Goal: Information Seeking & Learning: Learn about a topic

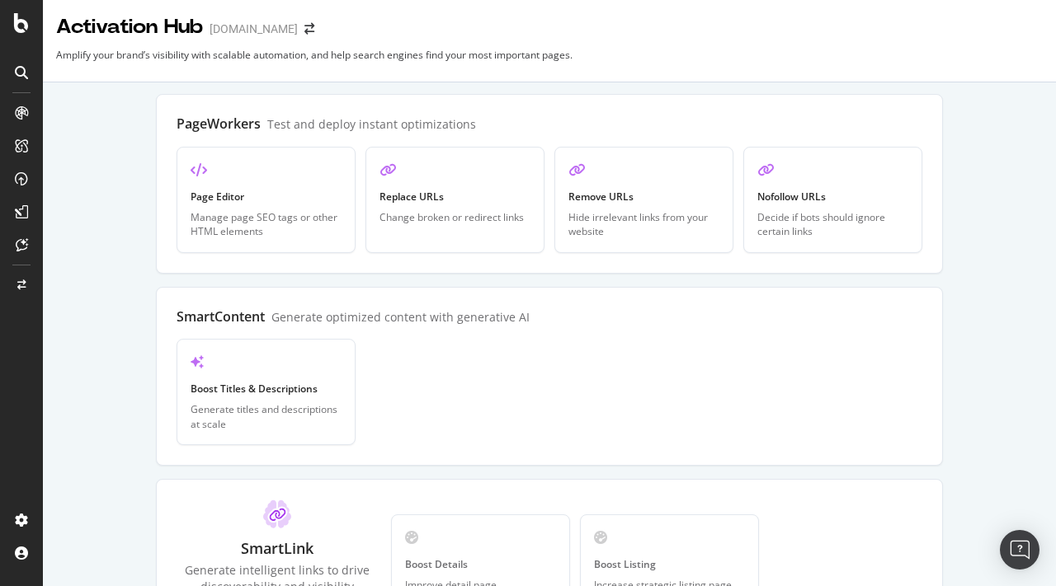
scroll to position [120, 0]
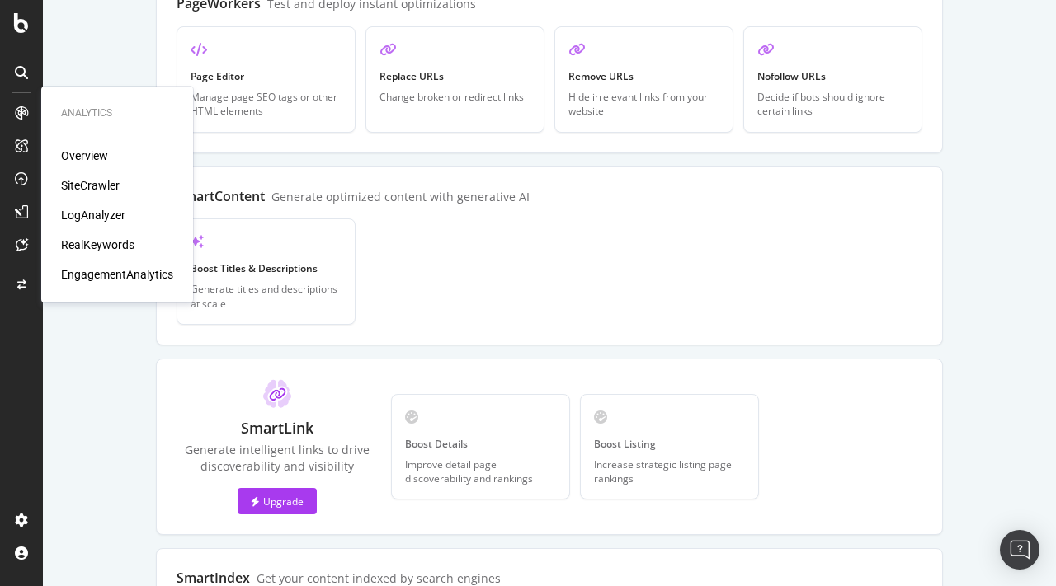
click at [110, 191] on div "SiteCrawler" at bounding box center [90, 185] width 59 height 16
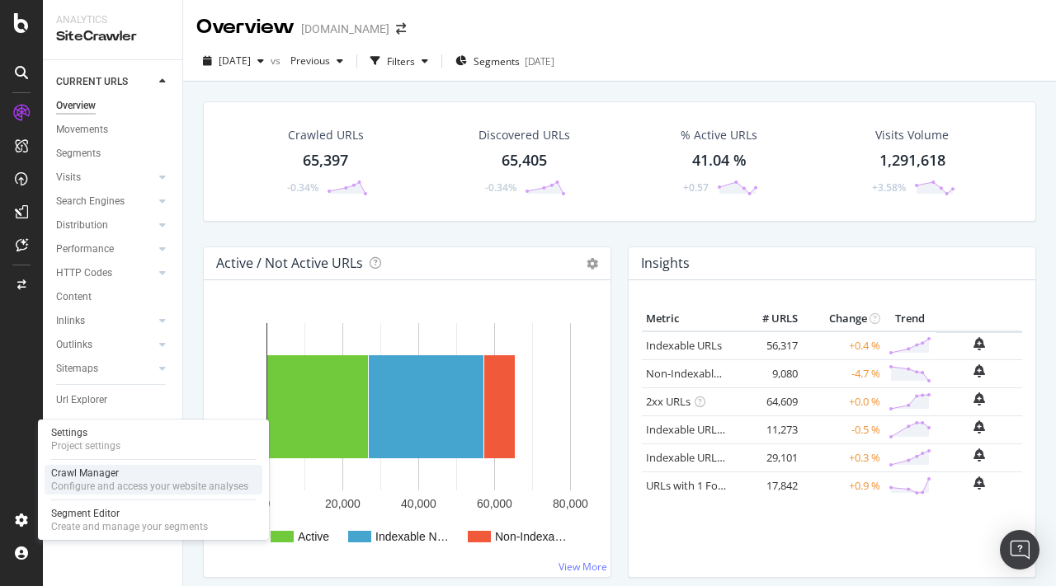
click at [125, 471] on div "Crawl Manager" at bounding box center [149, 473] width 197 height 13
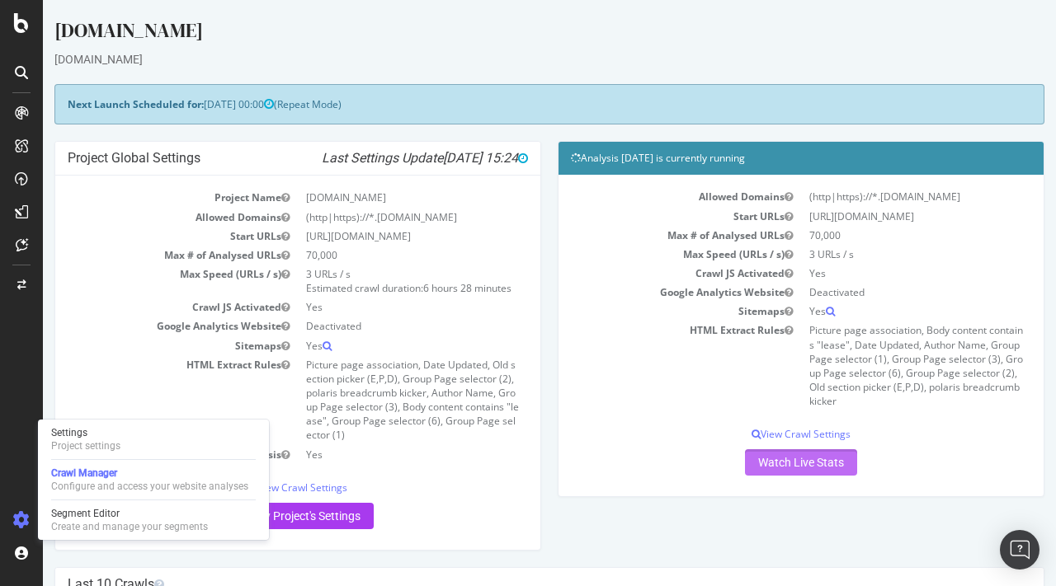
click at [770, 460] on link "Watch Live Stats" at bounding box center [801, 463] width 112 height 26
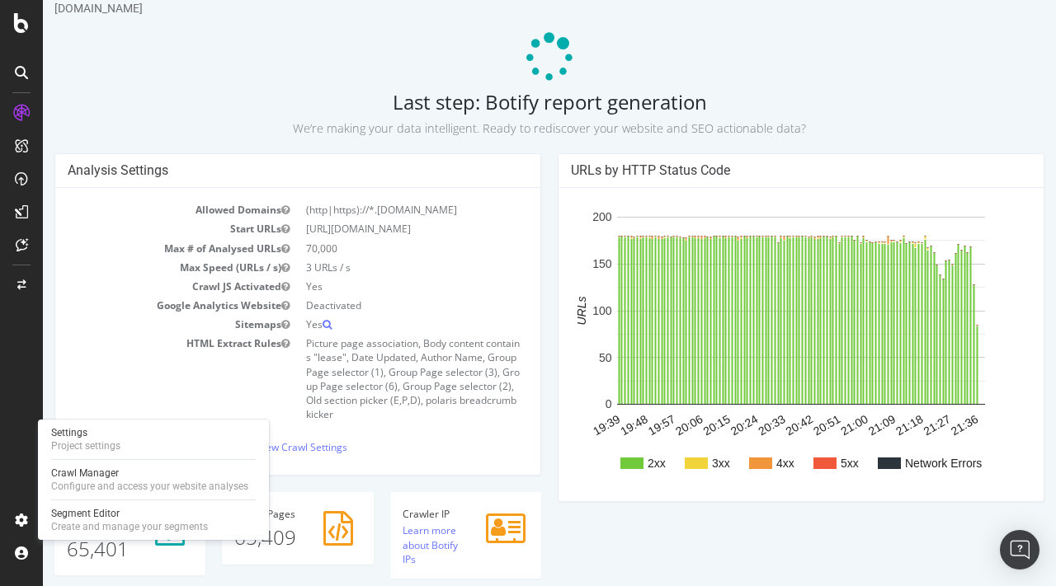
scroll to position [50, 0]
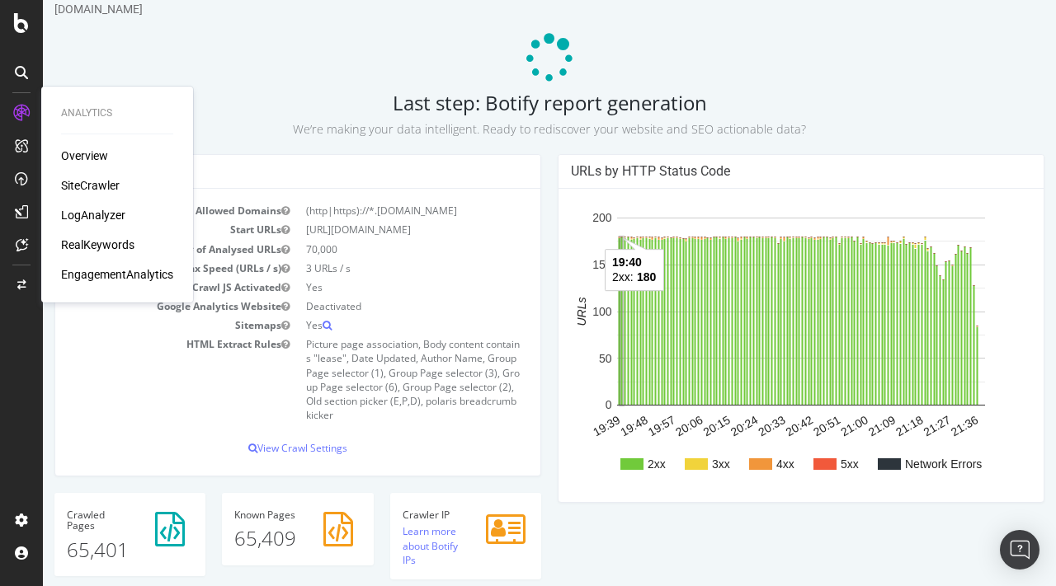
click at [97, 191] on div "SiteCrawler" at bounding box center [90, 185] width 59 height 16
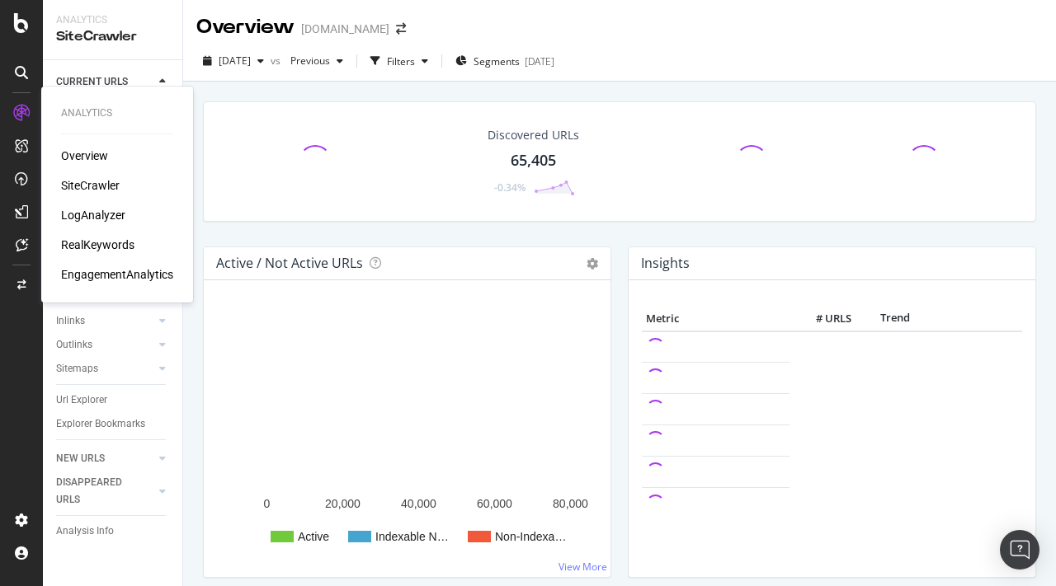
click at [94, 219] on div "LogAnalyzer" at bounding box center [93, 215] width 64 height 16
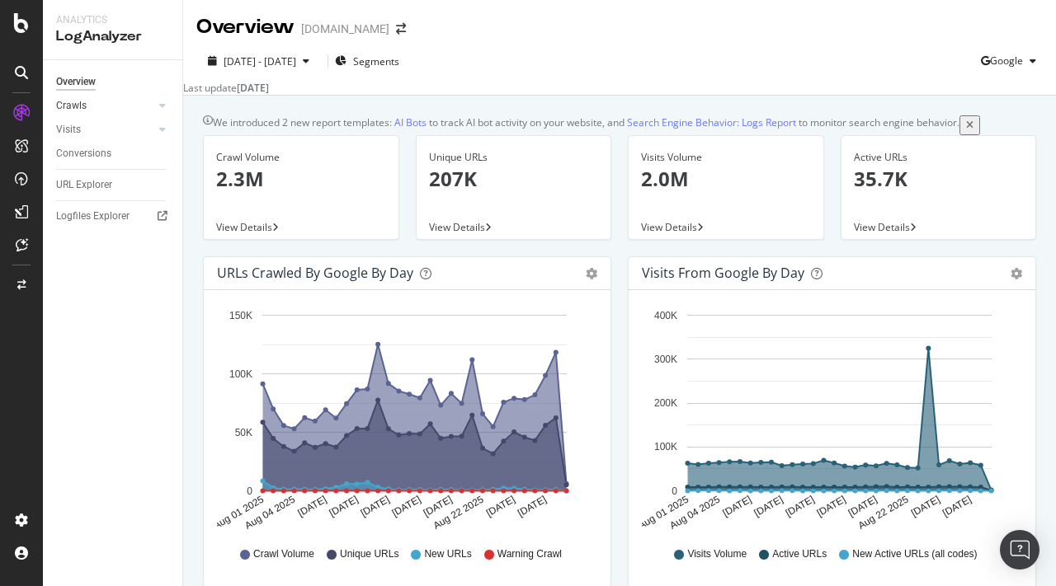
click at [89, 103] on link "Crawls" at bounding box center [105, 105] width 98 height 17
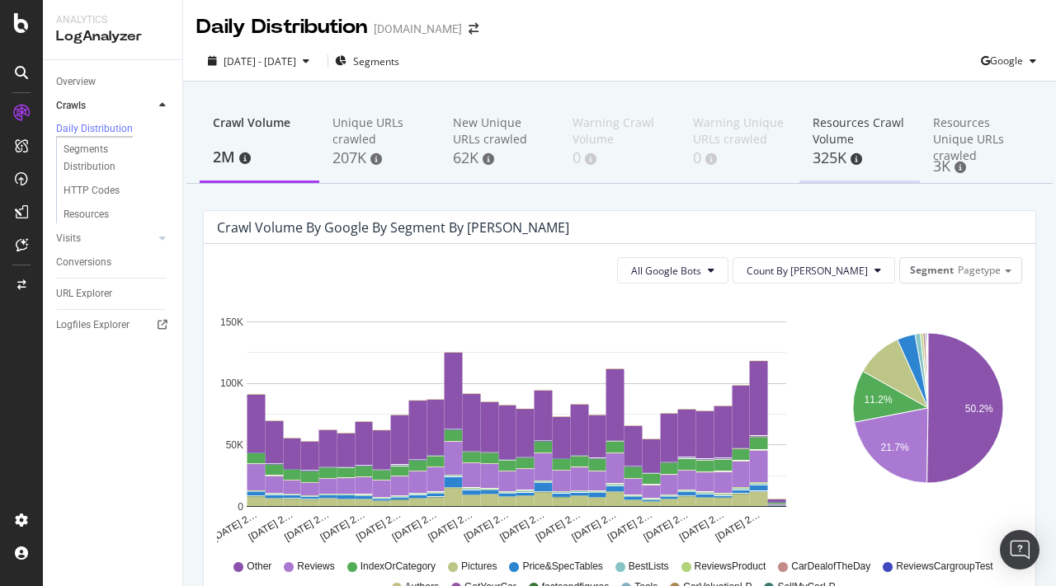
click at [833, 149] on div "325K" at bounding box center [858, 158] width 93 height 21
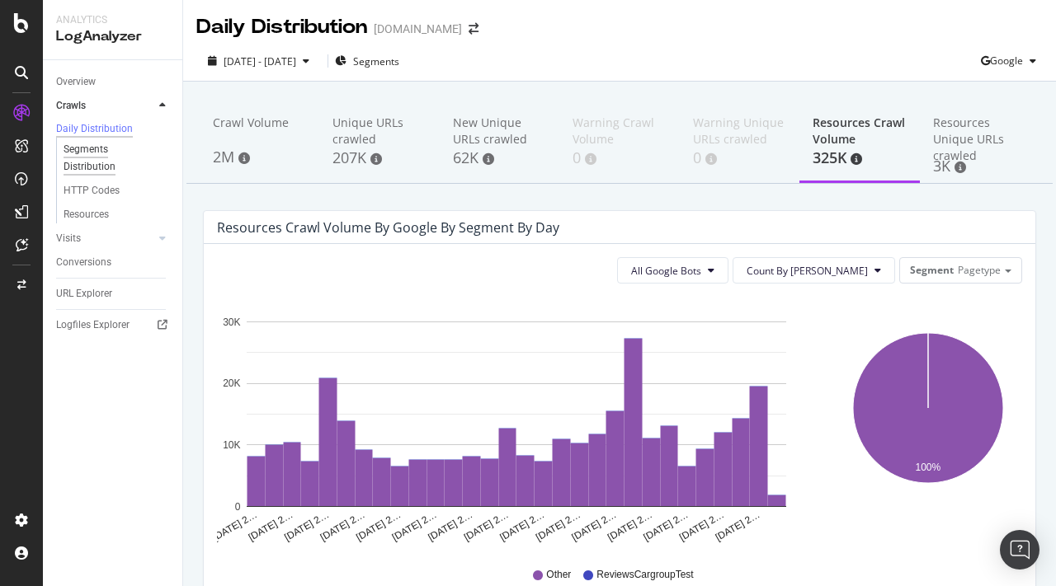
click at [101, 154] on div "Segments Distribution" at bounding box center [110, 158] width 92 height 35
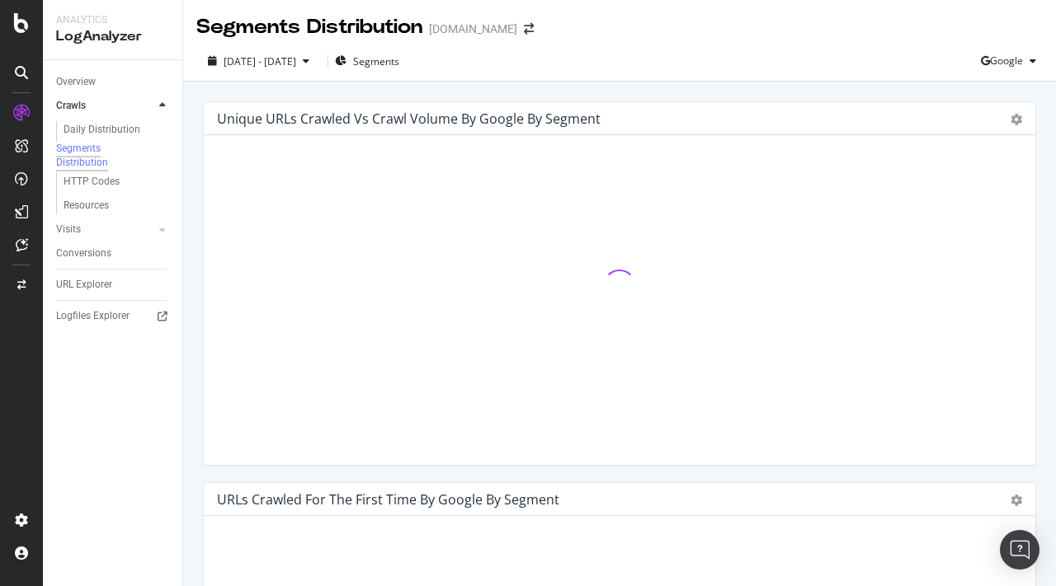
click at [93, 183] on div "HTTP Codes" at bounding box center [119, 182] width 126 height 24
click at [92, 191] on div "HTTP Codes" at bounding box center [92, 181] width 56 height 17
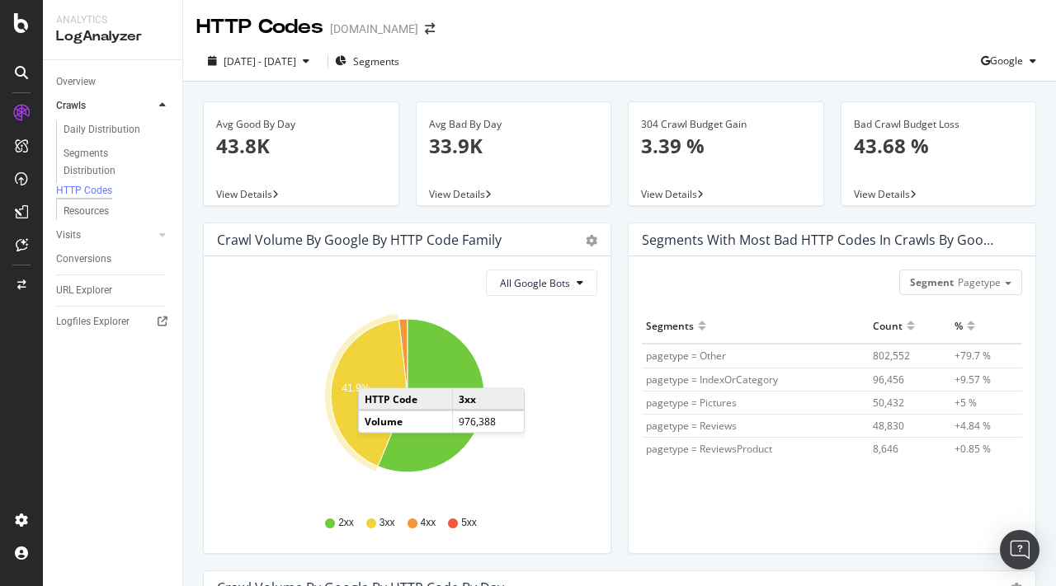
click at [374, 372] on icon "A chart." at bounding box center [369, 393] width 77 height 147
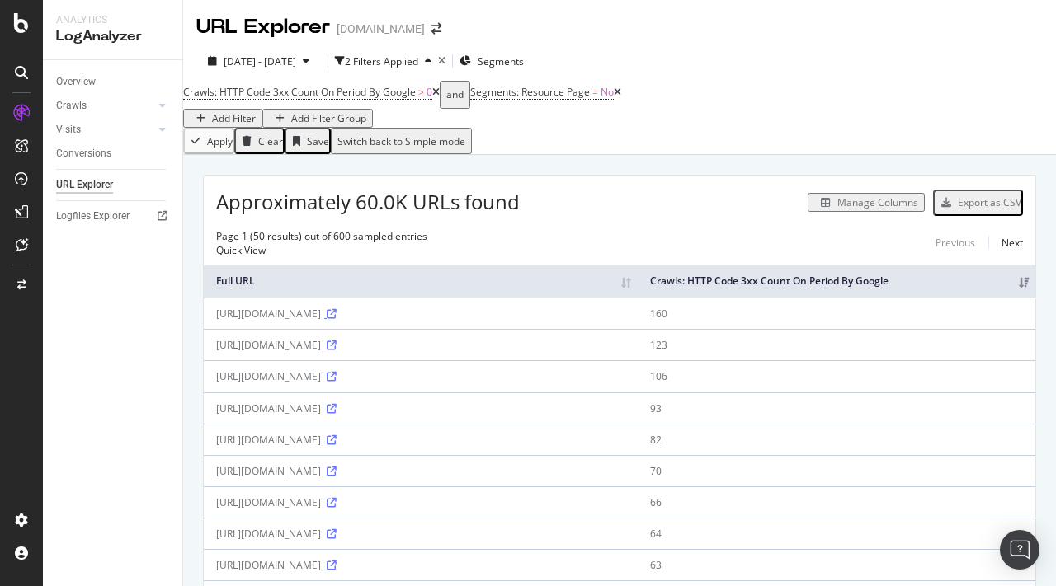
click at [337, 319] on icon at bounding box center [332, 314] width 10 height 10
click at [453, 352] on div "[URL][DOMAIN_NAME]" at bounding box center [420, 345] width 409 height 14
copy div "[URL][DOMAIN_NAME]"
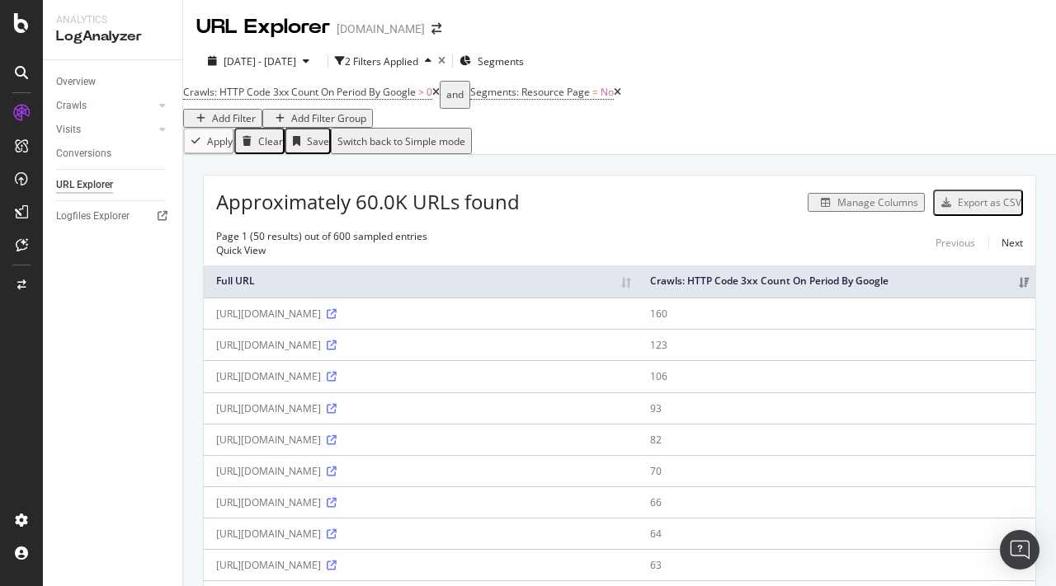
click at [624, 384] on div "[URL][DOMAIN_NAME]" at bounding box center [420, 377] width 409 height 14
copy div "[URL][DOMAIN_NAME]"
drag, startPoint x: 713, startPoint y: 425, endPoint x: 360, endPoint y: 417, distance: 352.3
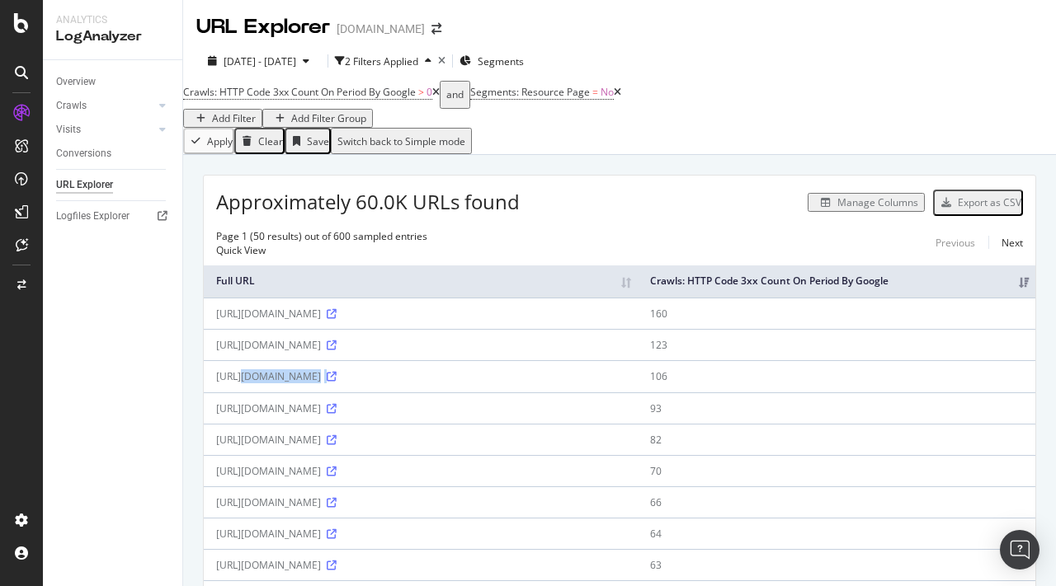
click at [360, 416] on div "[URL][DOMAIN_NAME]" at bounding box center [420, 409] width 409 height 14
copy div "/skoda/92580/next-skoda-roomster-on-hold-but-superb-range-set-to-expand"
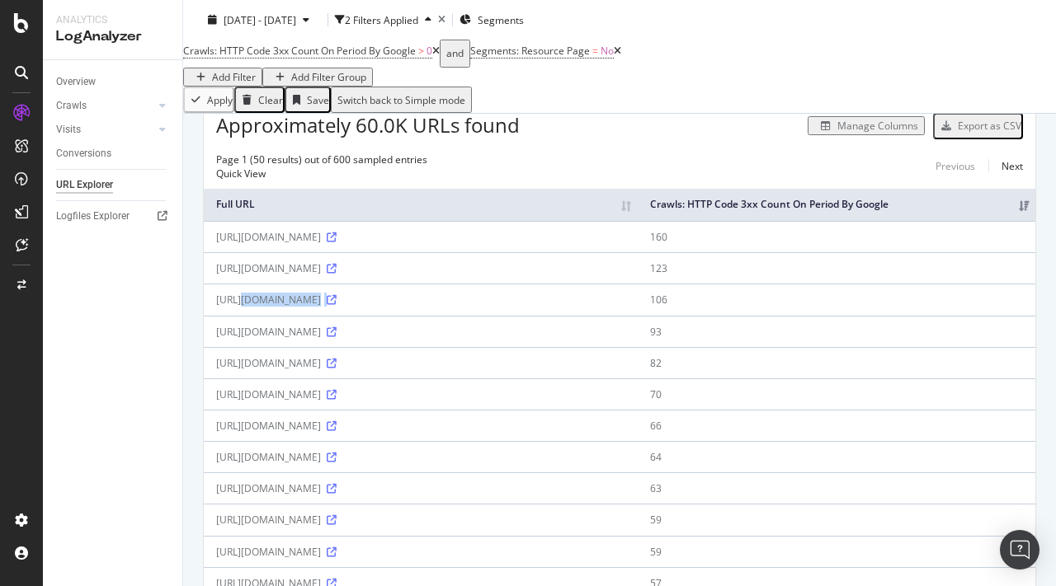
scroll to position [78, 0]
drag, startPoint x: 732, startPoint y: 375, endPoint x: 360, endPoint y: 374, distance: 372.8
click at [360, 370] on div "[URL][DOMAIN_NAME]" at bounding box center [420, 362] width 409 height 14
copy div "/audi/a3/352084/new-2020-audi-a3-saloon-arrives-take-bmw-2-series-gran-coupe"
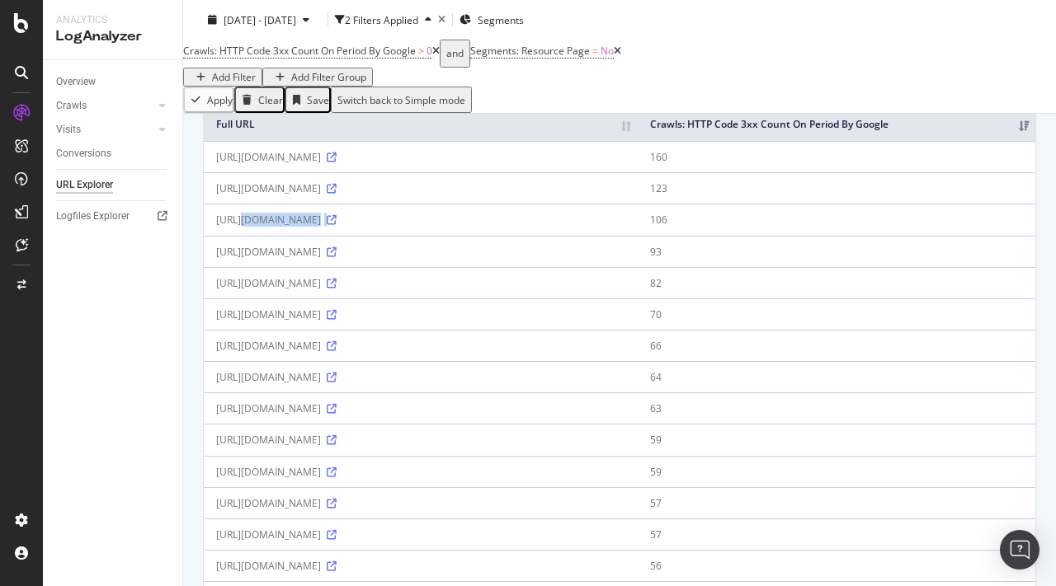
scroll to position [178, 0]
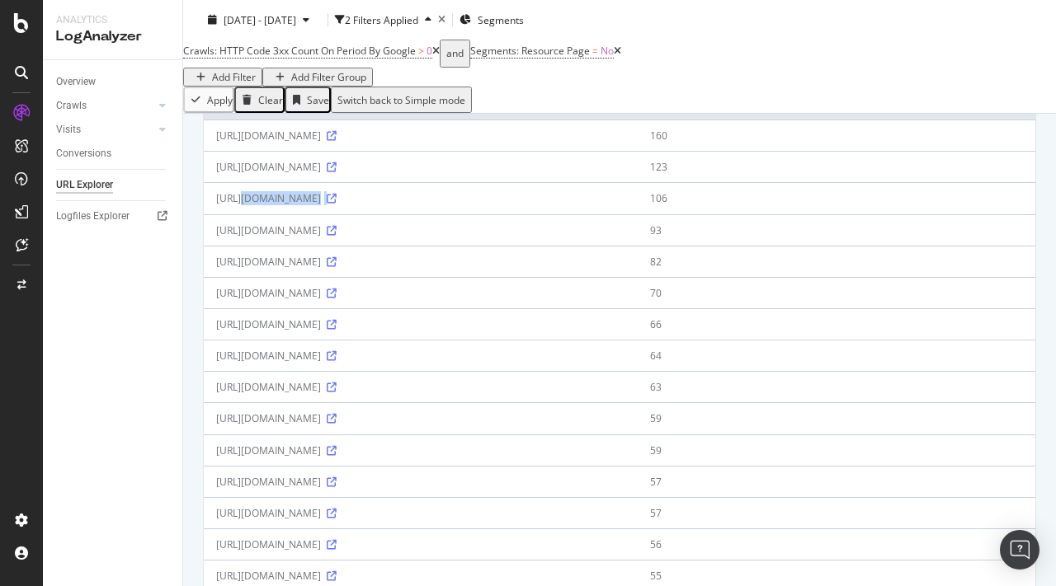
drag, startPoint x: 374, startPoint y: 306, endPoint x: 609, endPoint y: 303, distance: 235.1
click at [609, 300] on div "[URL][DOMAIN_NAME]" at bounding box center [420, 293] width 409 height 14
copy div "sche/macan/66664/porsche-macan-leaked-pictures"
drag, startPoint x: 498, startPoint y: 337, endPoint x: 361, endPoint y: 334, distance: 136.9
click at [361, 332] on div "[URL][DOMAIN_NAME]" at bounding box center [420, 325] width 409 height 14
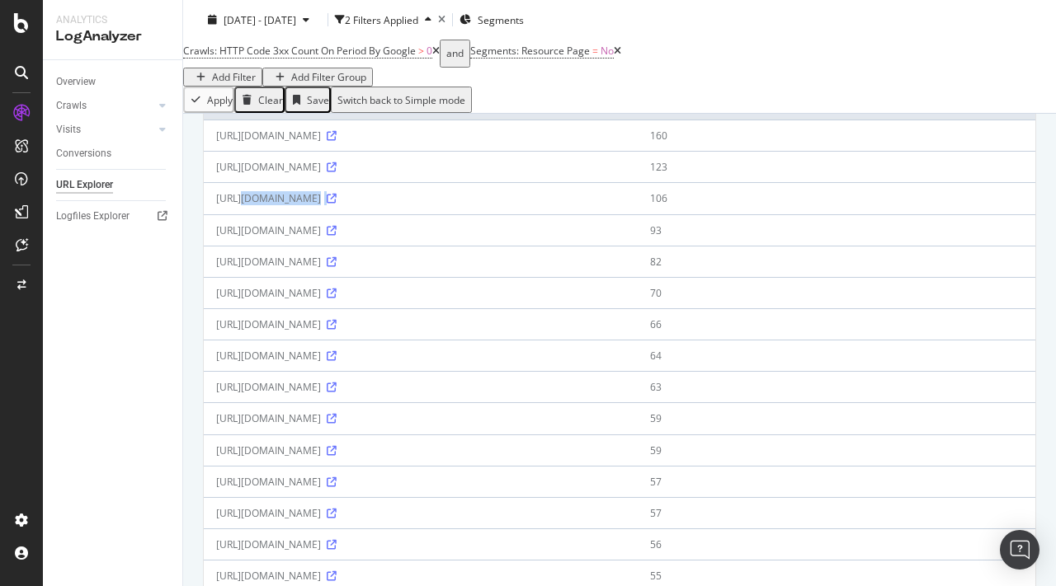
copy div "vauxhall/[GEOGRAPHIC_DATA]/reliability"
drag, startPoint x: 595, startPoint y: 370, endPoint x: 361, endPoint y: 365, distance: 233.5
click at [361, 363] on div "[URL][DOMAIN_NAME]" at bounding box center [420, 356] width 409 height 14
copy div "/toyota/hilux/353811/new-toyota-hilux-2020-review"
drag, startPoint x: 633, startPoint y: 402, endPoint x: 360, endPoint y: 402, distance: 273.8
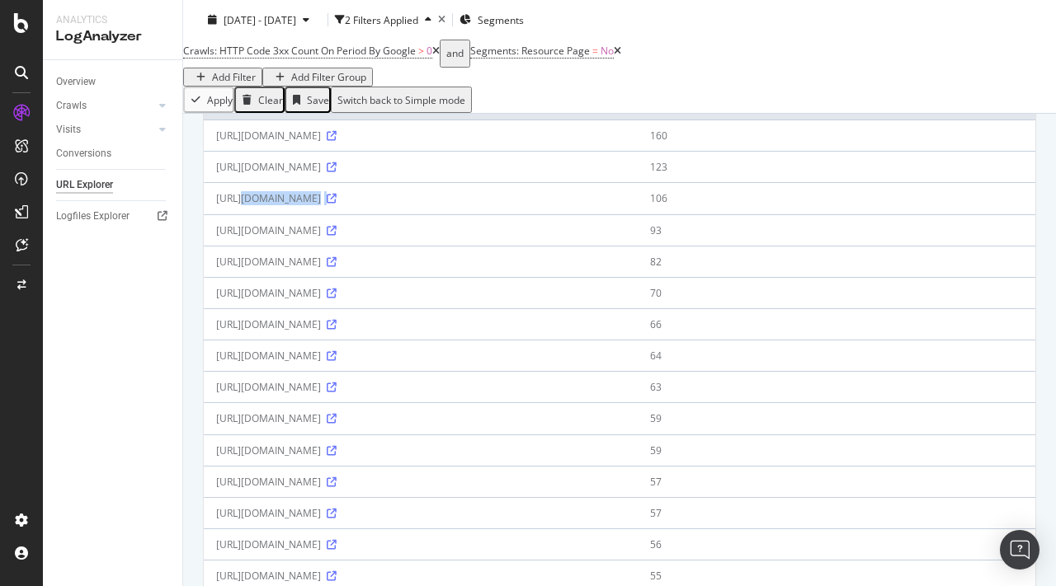
click at [360, 394] on div "[URL][DOMAIN_NAME]" at bounding box center [420, 387] width 409 height 14
copy div "hyundai/i20/94282/hyundai-i20-coupe-10-t-gdi-2016-review"
drag, startPoint x: 470, startPoint y: 435, endPoint x: 378, endPoint y: 434, distance: 92.4
click at [378, 426] on div "[URL][DOMAIN_NAME]" at bounding box center [420, 419] width 409 height 14
copy div "tures/362054/cars-w"
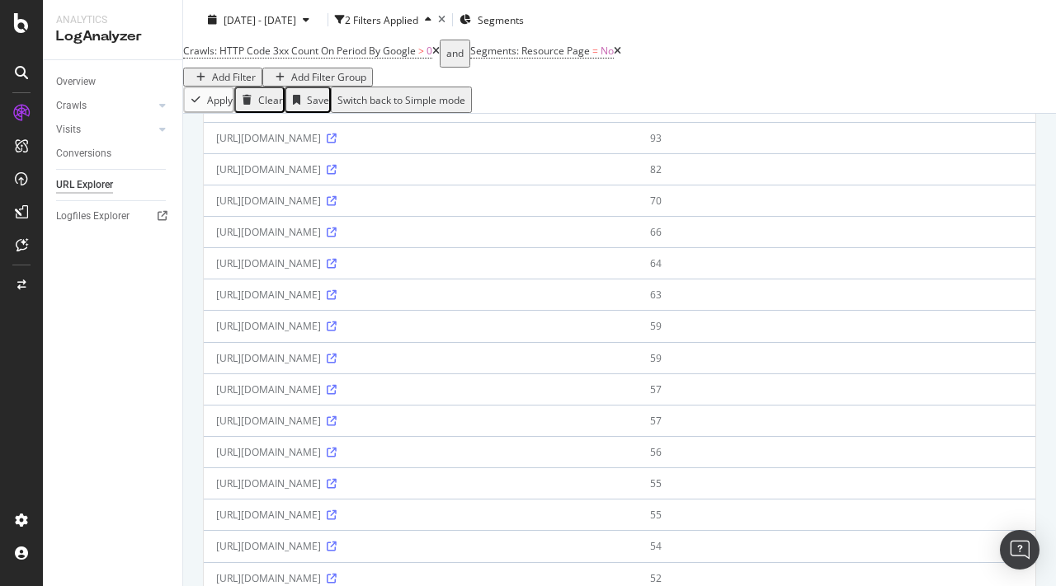
scroll to position [285, 0]
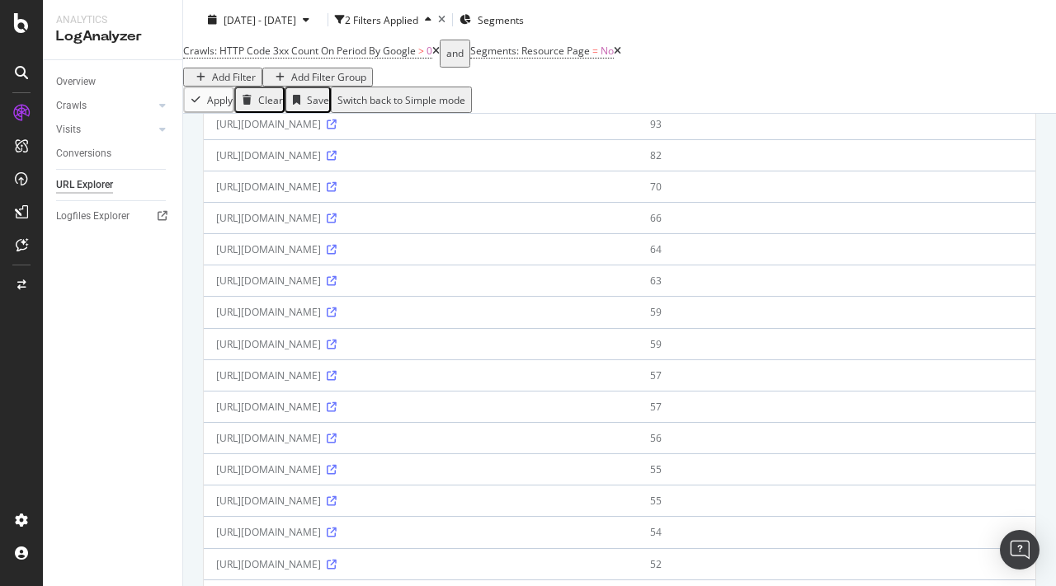
drag, startPoint x: 525, startPoint y: 360, endPoint x: 407, endPoint y: 358, distance: 118.0
click at [407, 351] on div "[URL][DOMAIN_NAME]" at bounding box center [420, 344] width 409 height 14
copy div "dster/101760/new-tesla-ro"
drag, startPoint x: 526, startPoint y: 402, endPoint x: 430, endPoint y: 402, distance: 96.5
click at [430, 383] on div "[URL][DOMAIN_NAME]" at bounding box center [420, 376] width 409 height 14
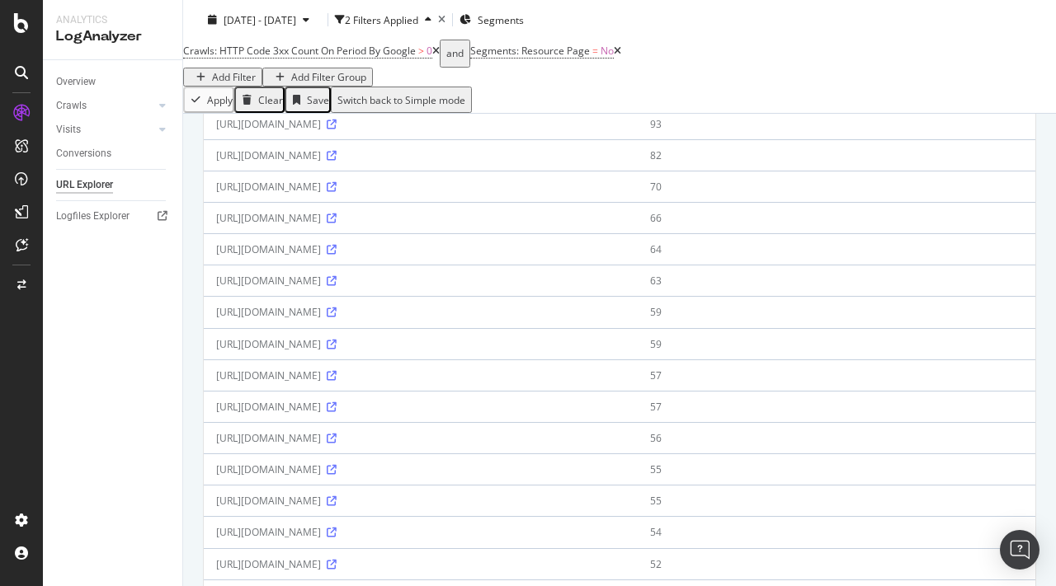
click at [453, 391] on td "[URL][DOMAIN_NAME]" at bounding box center [421, 375] width 434 height 31
drag, startPoint x: 415, startPoint y: 393, endPoint x: 451, endPoint y: 393, distance: 36.3
click at [451, 391] on td "[URL][DOMAIN_NAME]" at bounding box center [421, 375] width 434 height 31
drag, startPoint x: 434, startPoint y: 403, endPoint x: 681, endPoint y: 403, distance: 247.4
click at [625, 383] on div "[URL][DOMAIN_NAME]" at bounding box center [420, 376] width 409 height 14
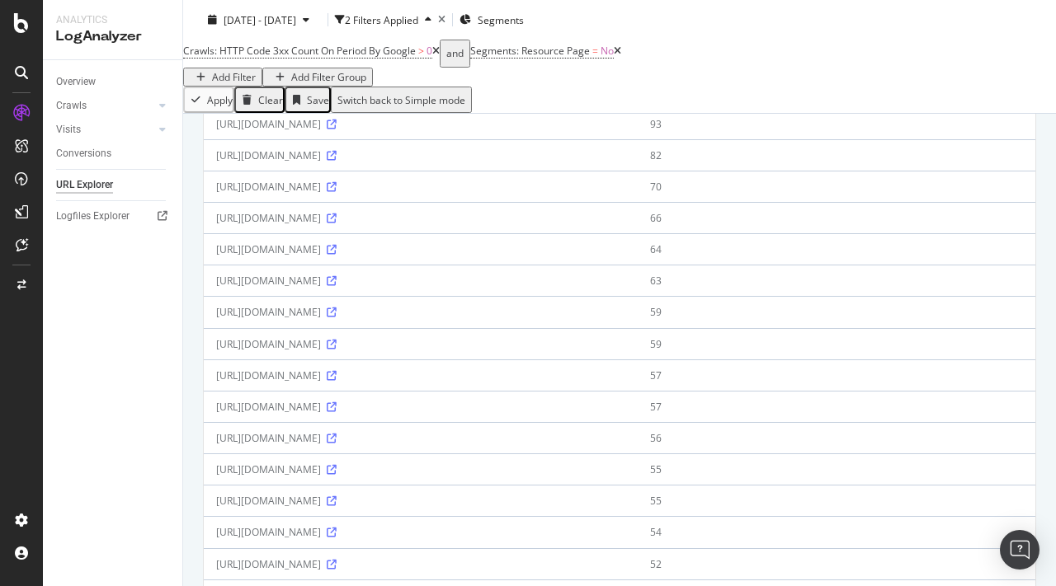
drag, startPoint x: 431, startPoint y: 437, endPoint x: 374, endPoint y: 431, distance: 57.3
click at [374, 414] on div "[URL][DOMAIN_NAME]" at bounding box center [420, 407] width 409 height 14
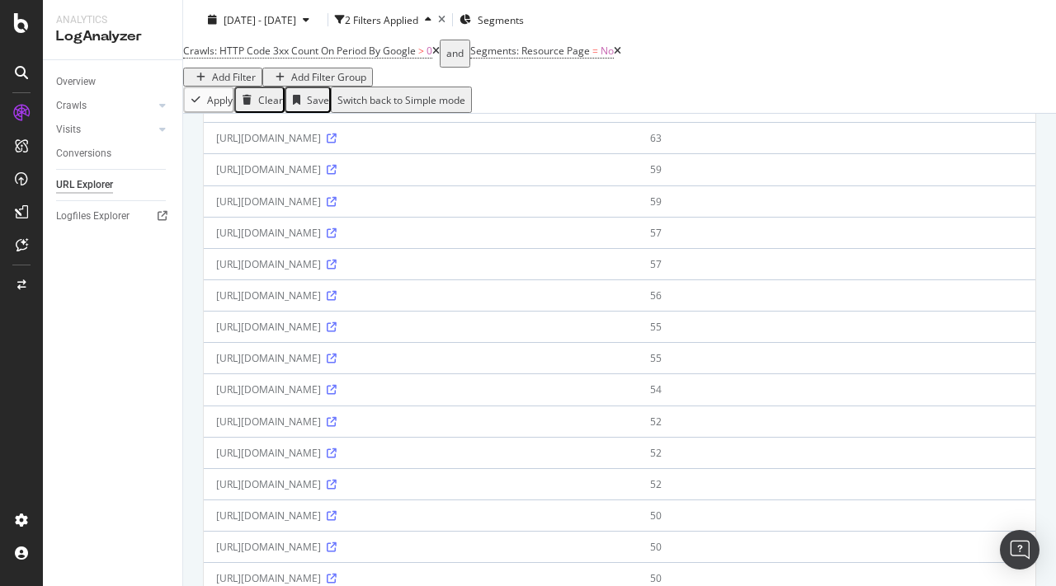
scroll to position [426, 0]
drag, startPoint x: 517, startPoint y: 323, endPoint x: 376, endPoint y: 323, distance: 141.0
click at [376, 304] on div "[URL][DOMAIN_NAME]" at bounding box center [420, 297] width 409 height 14
drag, startPoint x: 525, startPoint y: 351, endPoint x: 402, endPoint y: 349, distance: 123.7
click at [402, 335] on div "[URL][DOMAIN_NAME]" at bounding box center [420, 328] width 409 height 14
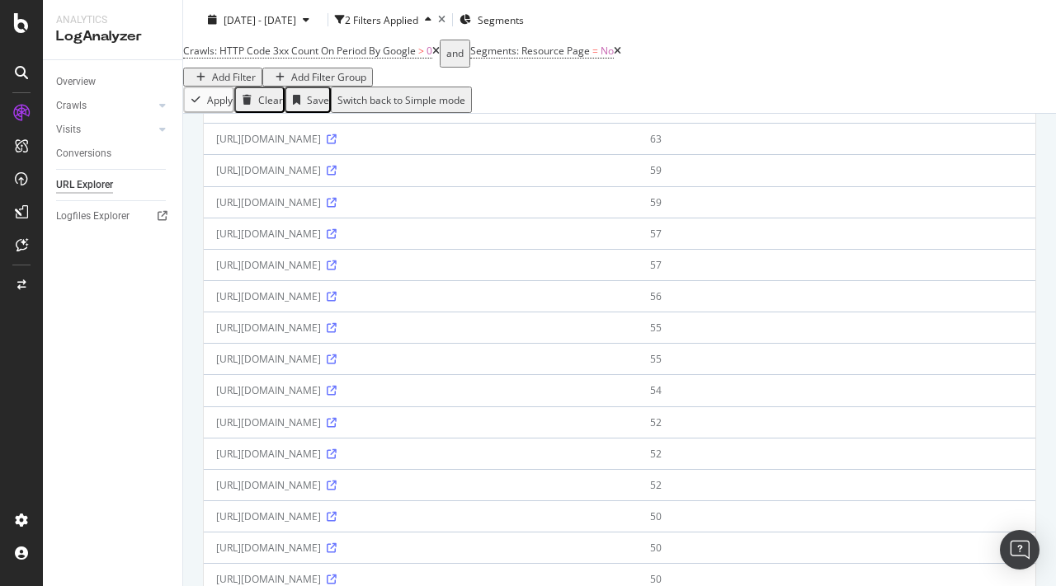
drag, startPoint x: 489, startPoint y: 388, endPoint x: 369, endPoint y: 384, distance: 120.5
click at [369, 366] on div "[URL][DOMAIN_NAME]" at bounding box center [420, 359] width 409 height 14
click at [474, 272] on div "[URL][DOMAIN_NAME]" at bounding box center [420, 265] width 409 height 14
drag, startPoint x: 468, startPoint y: 299, endPoint x: 393, endPoint y: 289, distance: 74.9
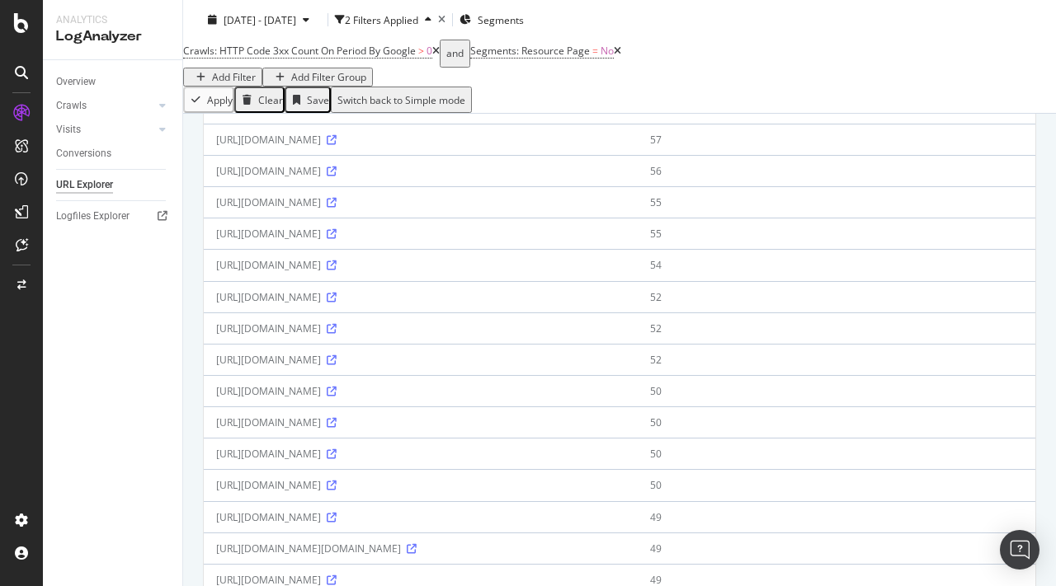
click at [393, 272] on div "[URL][DOMAIN_NAME]" at bounding box center [420, 265] width 409 height 14
drag, startPoint x: 504, startPoint y: 326, endPoint x: 393, endPoint y: 318, distance: 110.8
click at [393, 304] on div "[URL][DOMAIN_NAME]" at bounding box center [420, 297] width 409 height 14
drag, startPoint x: 483, startPoint y: 359, endPoint x: 386, endPoint y: 352, distance: 96.7
click at [386, 336] on div "[URL][DOMAIN_NAME]" at bounding box center [420, 329] width 409 height 14
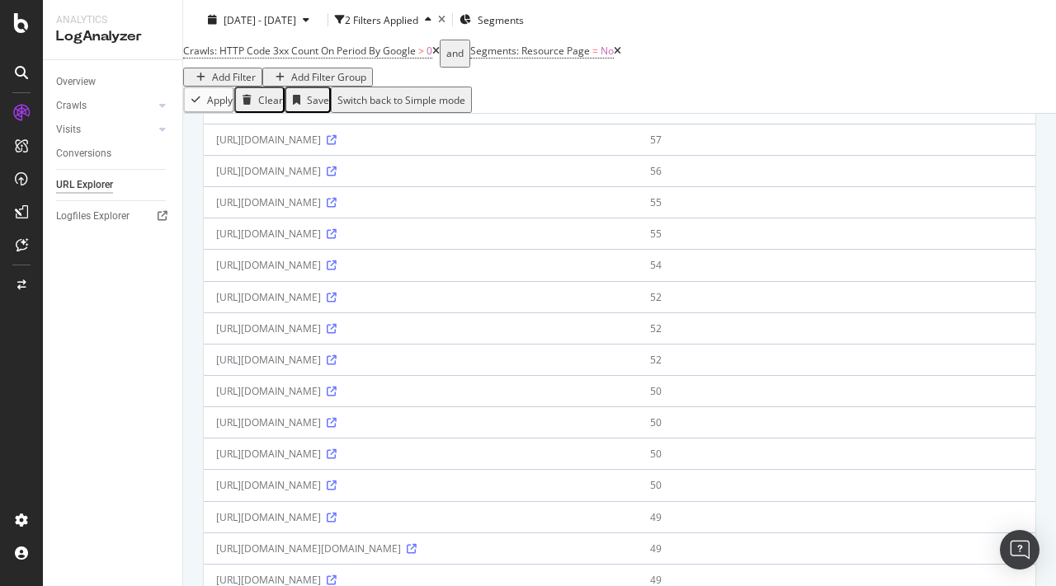
drag, startPoint x: 446, startPoint y: 386, endPoint x: 359, endPoint y: 384, distance: 87.5
click at [359, 367] on div "[URL][DOMAIN_NAME]" at bounding box center [420, 360] width 409 height 14
drag, startPoint x: 476, startPoint y: 417, endPoint x: 381, endPoint y: 413, distance: 94.9
click at [381, 398] on div "[URL][DOMAIN_NAME]" at bounding box center [420, 391] width 409 height 14
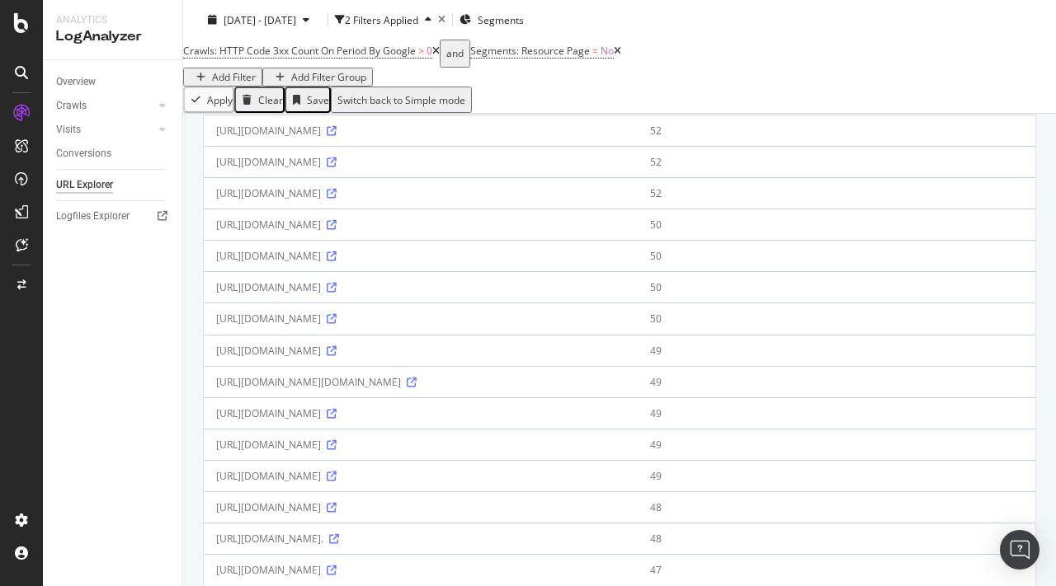
drag, startPoint x: 469, startPoint y: 280, endPoint x: 377, endPoint y: 276, distance: 92.5
click at [377, 263] on div "[URL][DOMAIN_NAME]" at bounding box center [420, 256] width 409 height 14
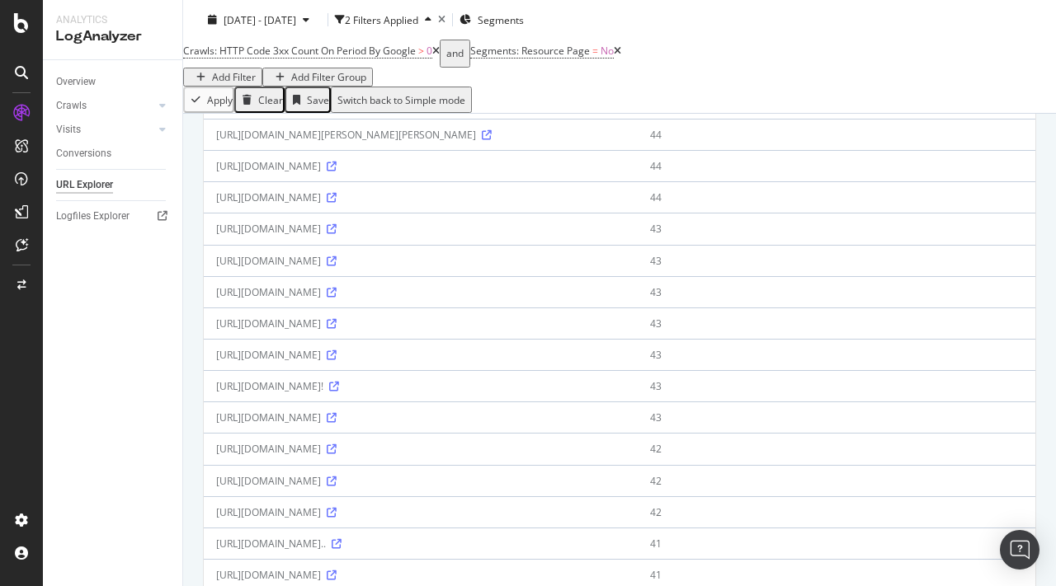
scroll to position [1404, 0]
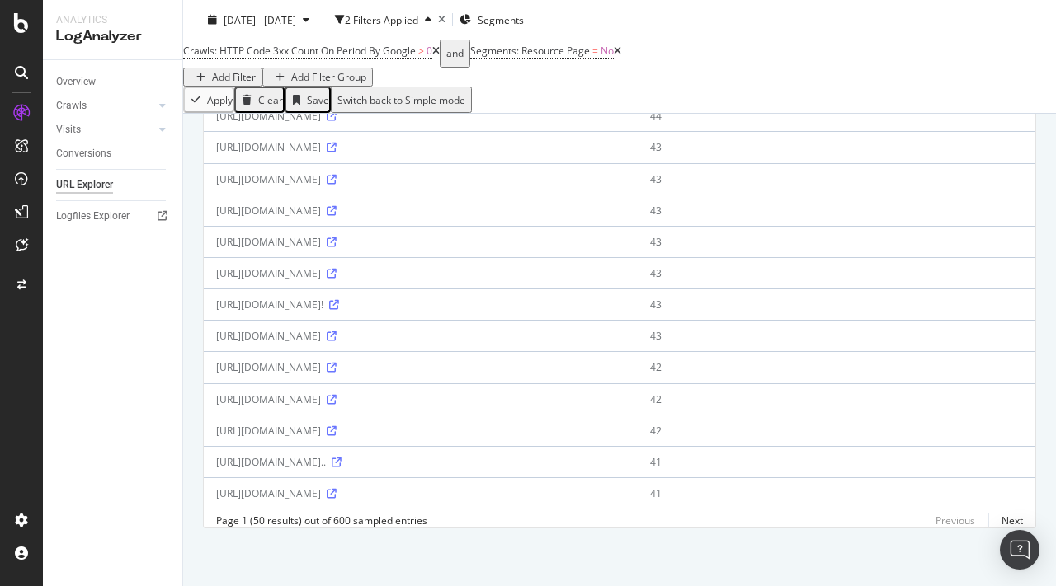
drag, startPoint x: 493, startPoint y: 435, endPoint x: 380, endPoint y: 429, distance: 113.2
click at [380, 429] on div "[URL][DOMAIN_NAME]" at bounding box center [420, 431] width 409 height 14
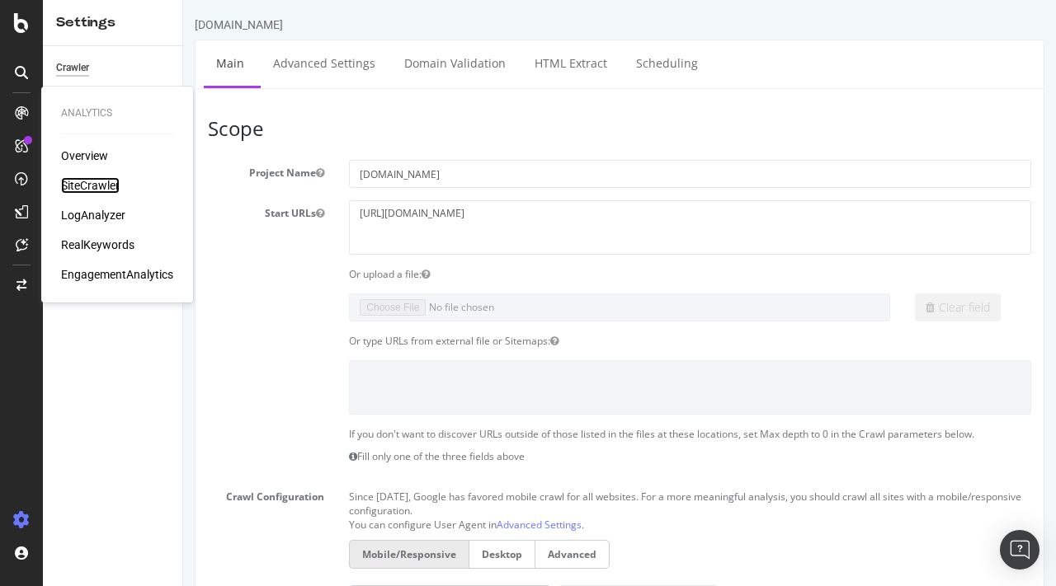
click at [99, 185] on div "SiteCrawler" at bounding box center [90, 185] width 59 height 16
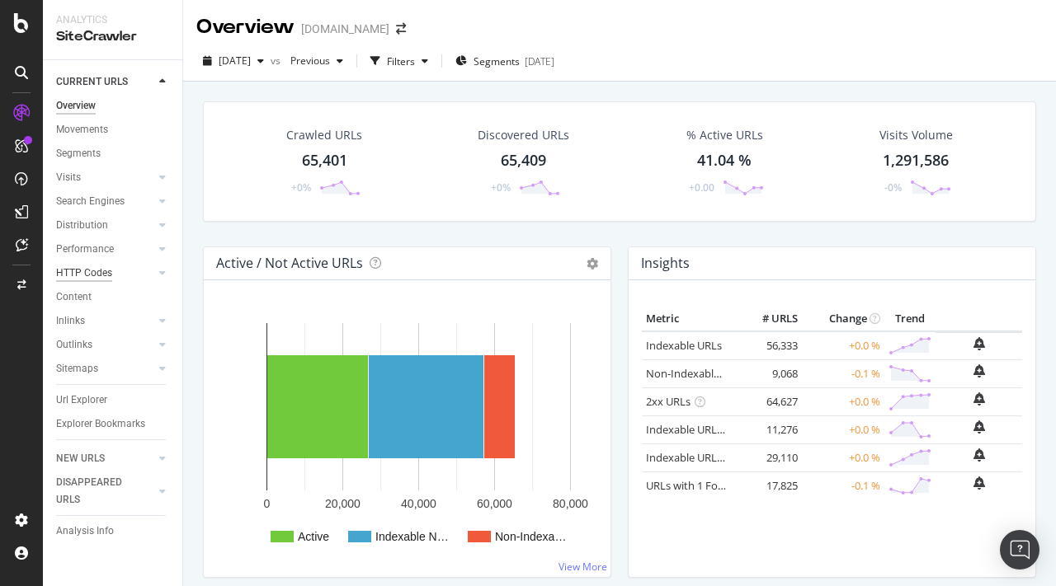
click at [86, 270] on div "HTTP Codes" at bounding box center [84, 273] width 56 height 17
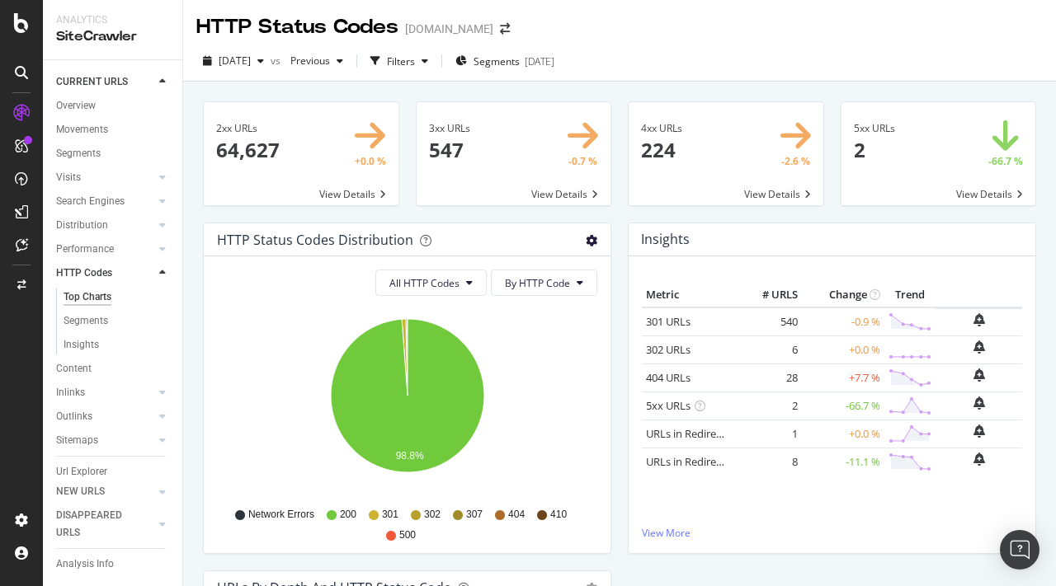
click at [592, 241] on icon "gear" at bounding box center [592, 241] width 12 height 12
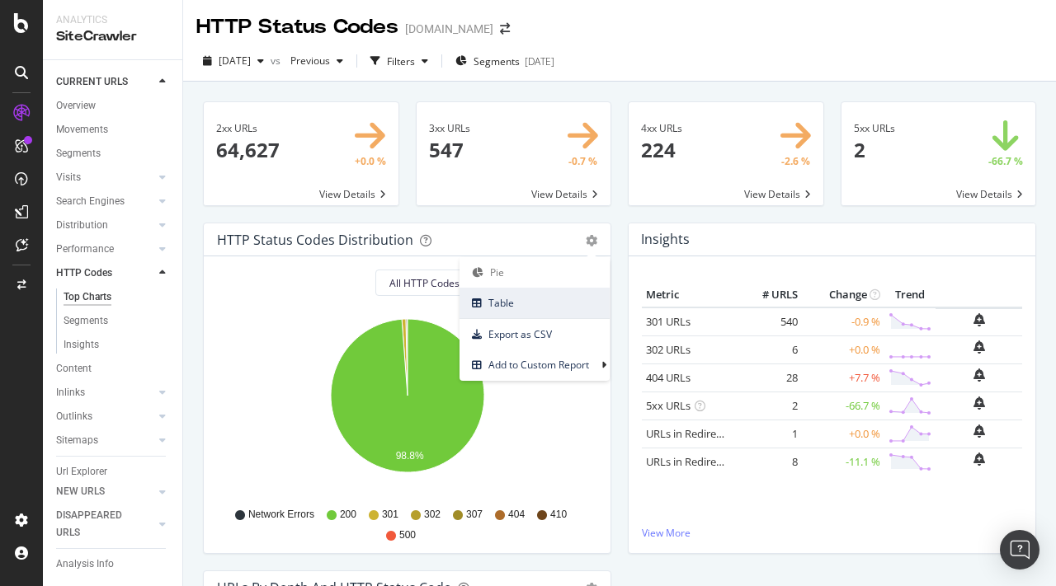
click at [561, 292] on span "Table" at bounding box center [534, 303] width 150 height 22
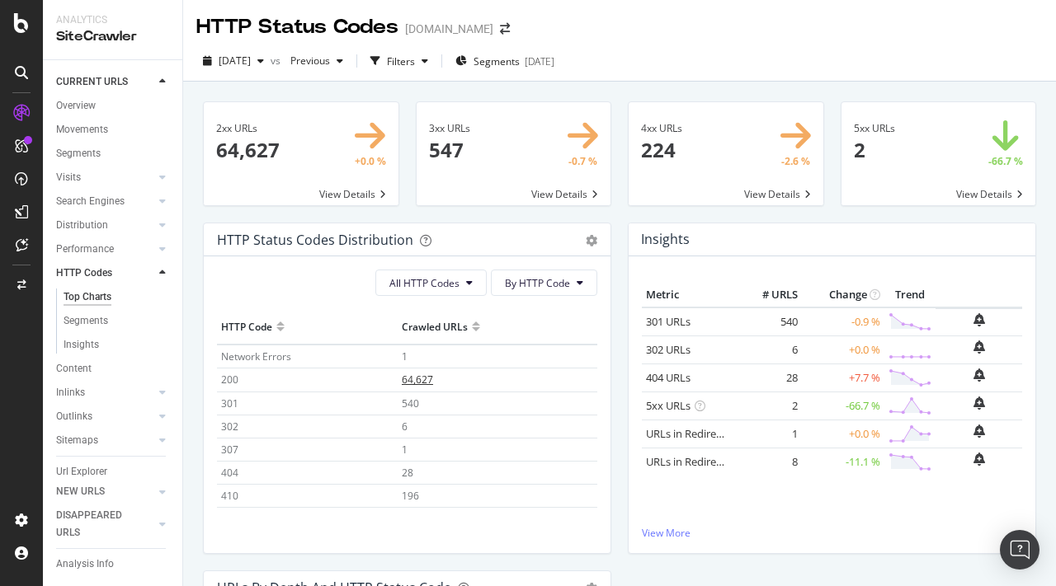
scroll to position [18, 0]
click at [415, 386] on span "540" at bounding box center [410, 386] width 17 height 14
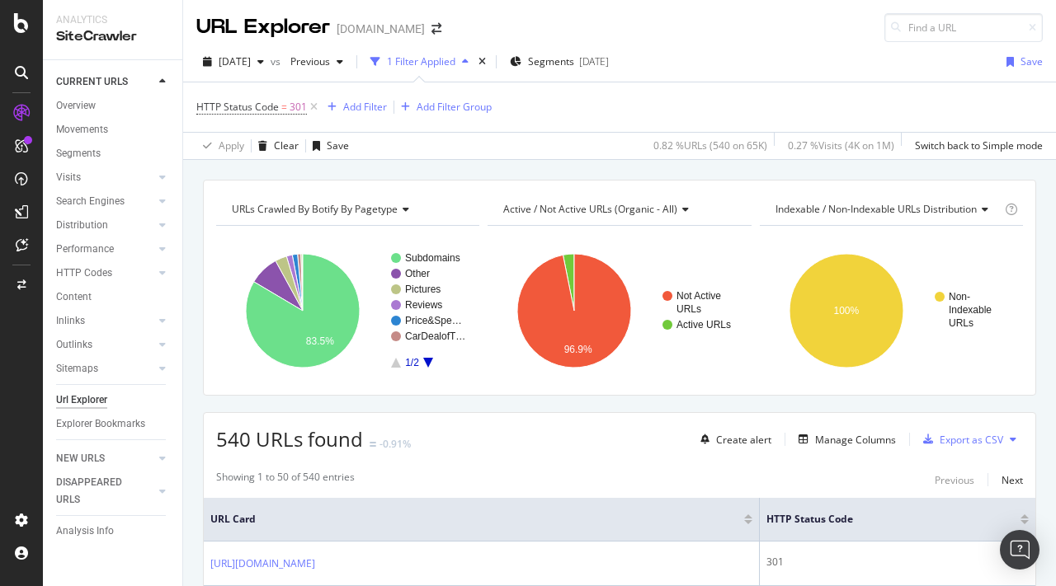
scroll to position [16, 0]
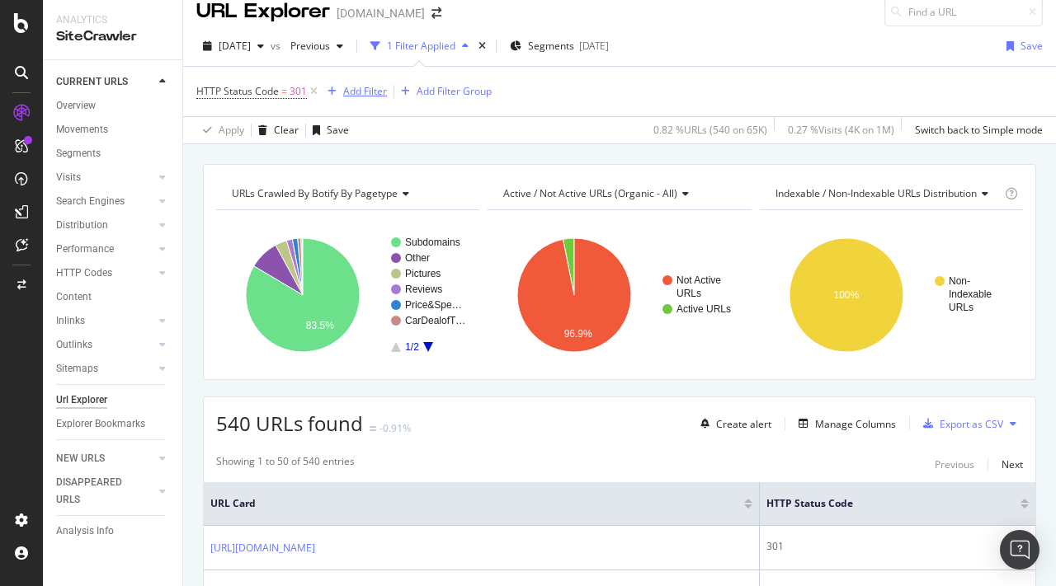
click at [362, 87] on div "Add Filter" at bounding box center [365, 91] width 44 height 14
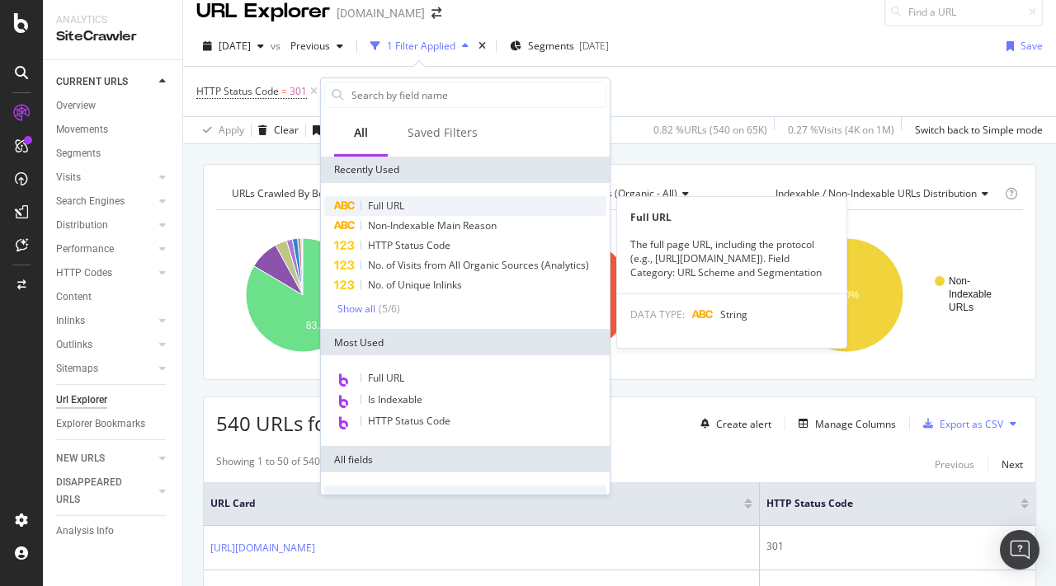
click at [386, 205] on span "Full URL" at bounding box center [386, 206] width 36 height 14
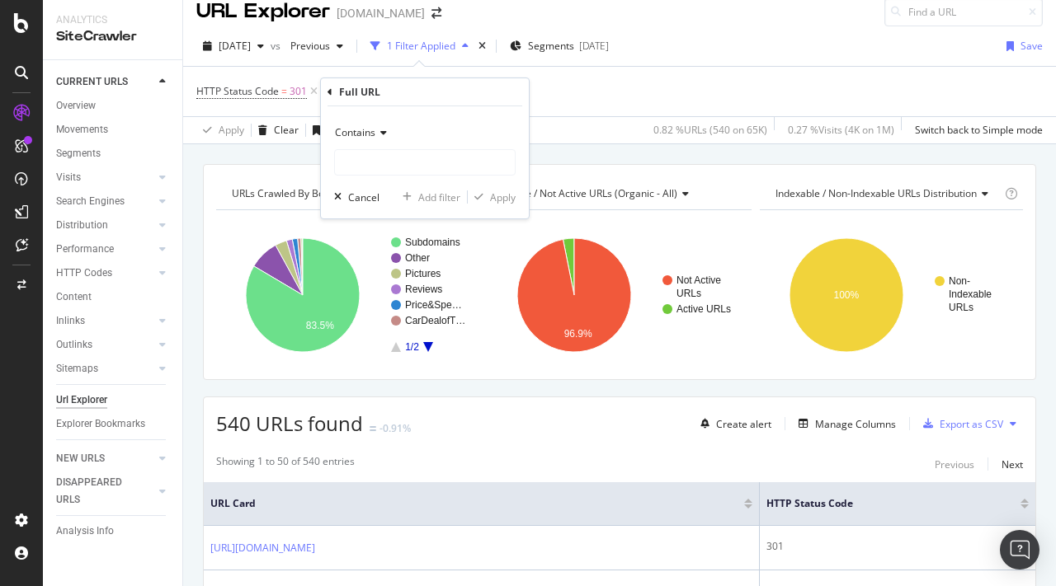
click at [373, 120] on div "Contains" at bounding box center [424, 133] width 181 height 26
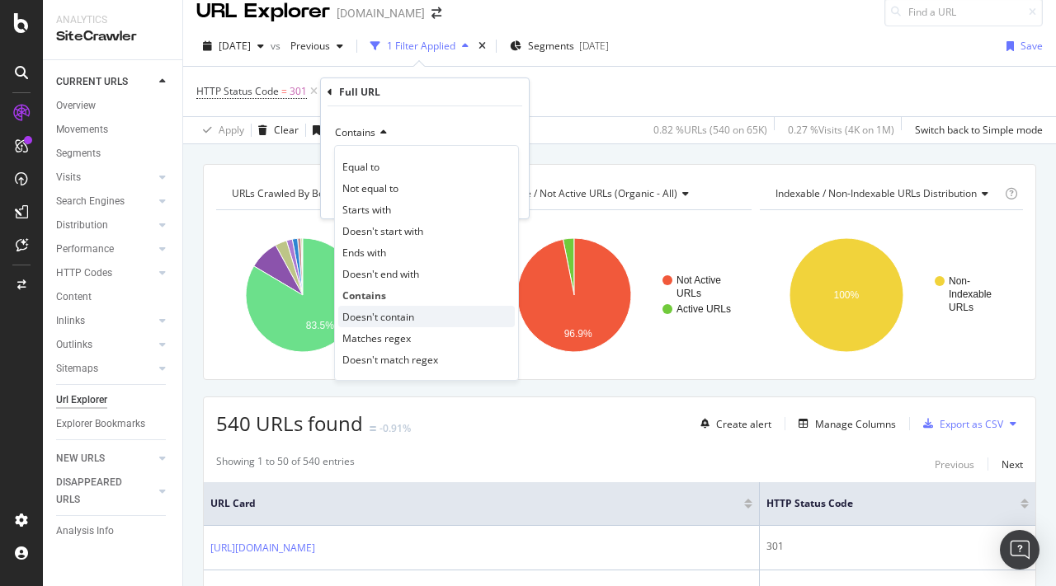
click at [396, 307] on div "Doesn't contain" at bounding box center [426, 316] width 177 height 21
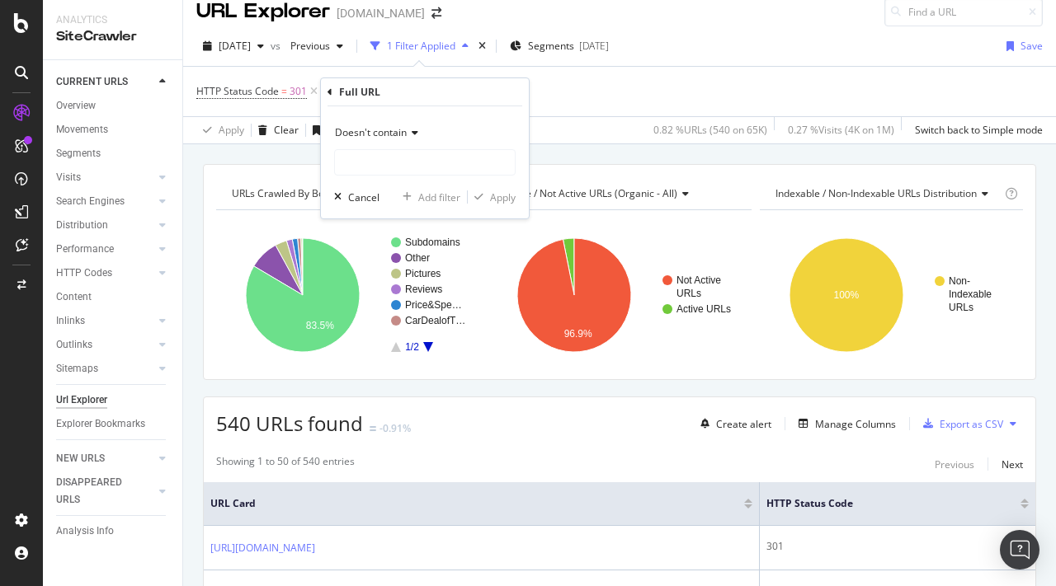
click at [393, 144] on div "Doesn't contain" at bounding box center [424, 133] width 181 height 26
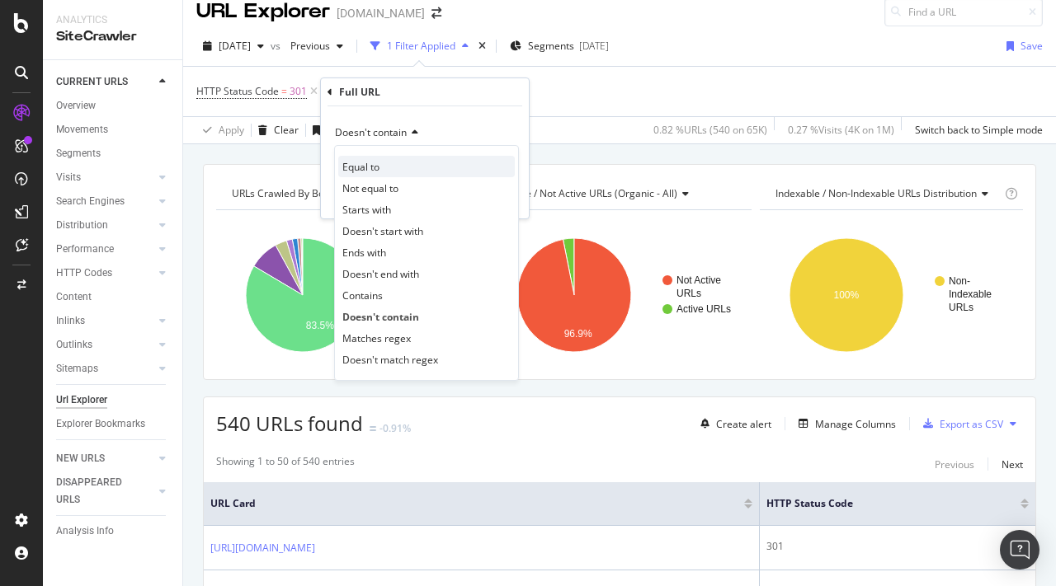
click at [386, 162] on div "Equal to" at bounding box center [426, 166] width 177 height 21
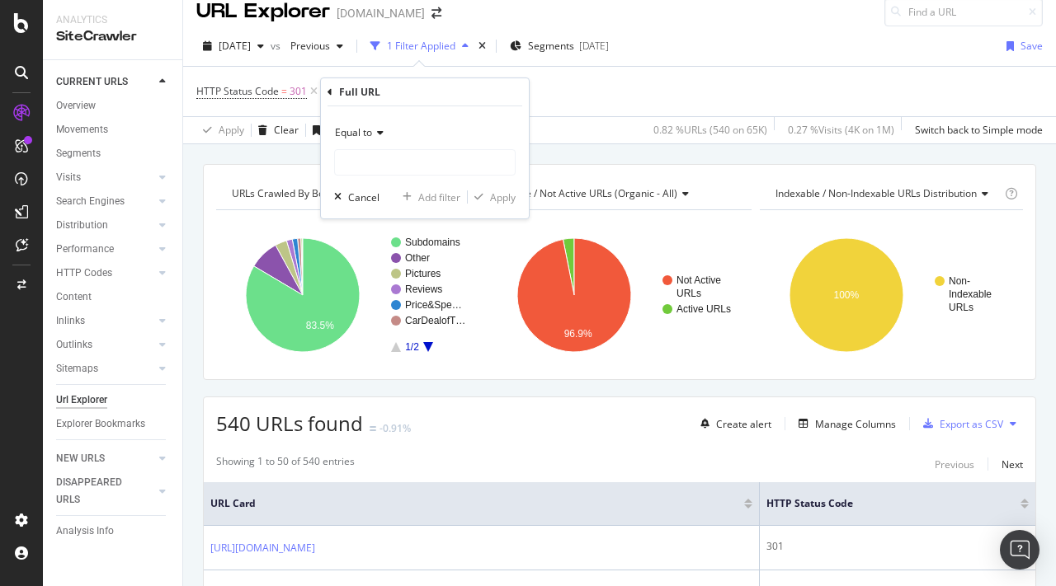
click at [384, 132] on div "Equal to" at bounding box center [424, 133] width 181 height 26
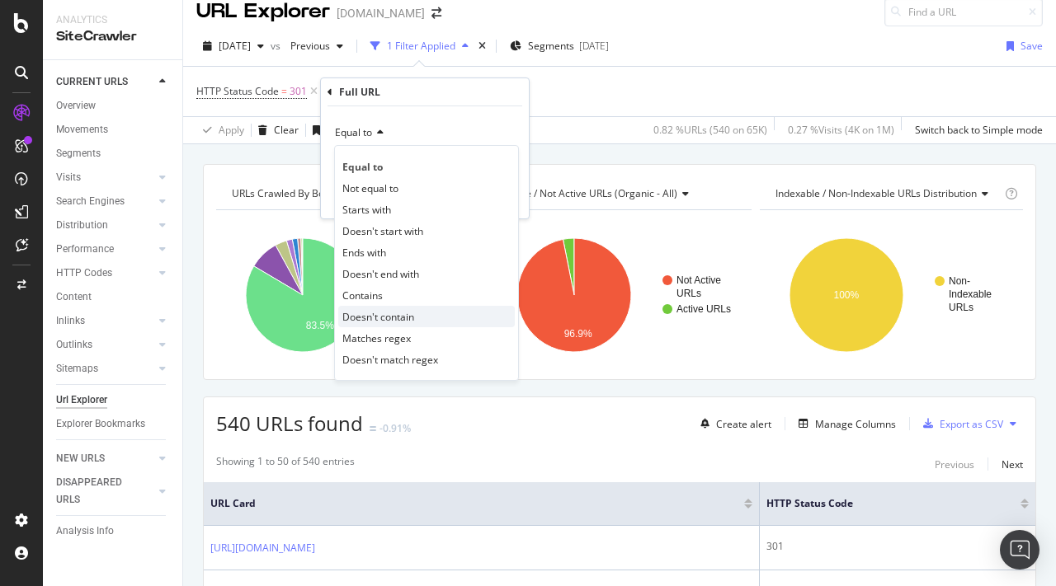
click at [390, 311] on span "Doesn't contain" at bounding box center [378, 317] width 72 height 14
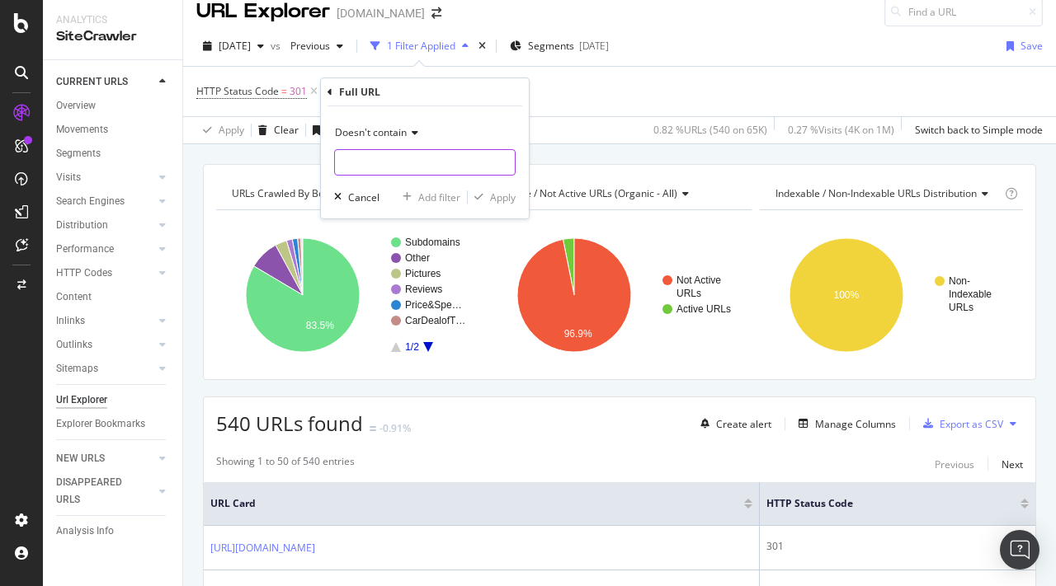
click at [389, 153] on input "text" at bounding box center [425, 162] width 180 height 26
type input "marketplace.auto"
click at [501, 189] on button "Apply" at bounding box center [492, 197] width 48 height 16
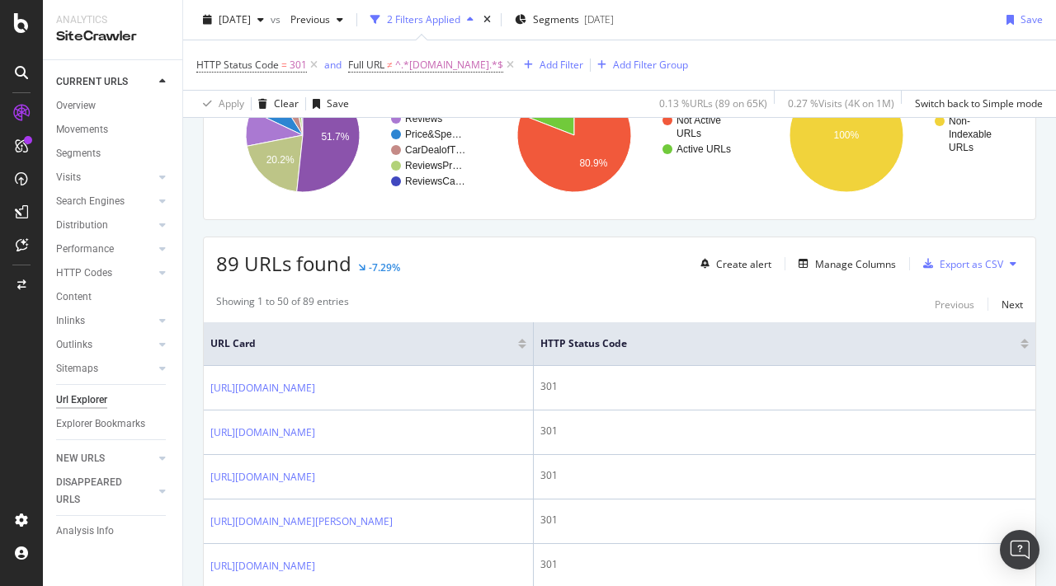
scroll to position [243, 0]
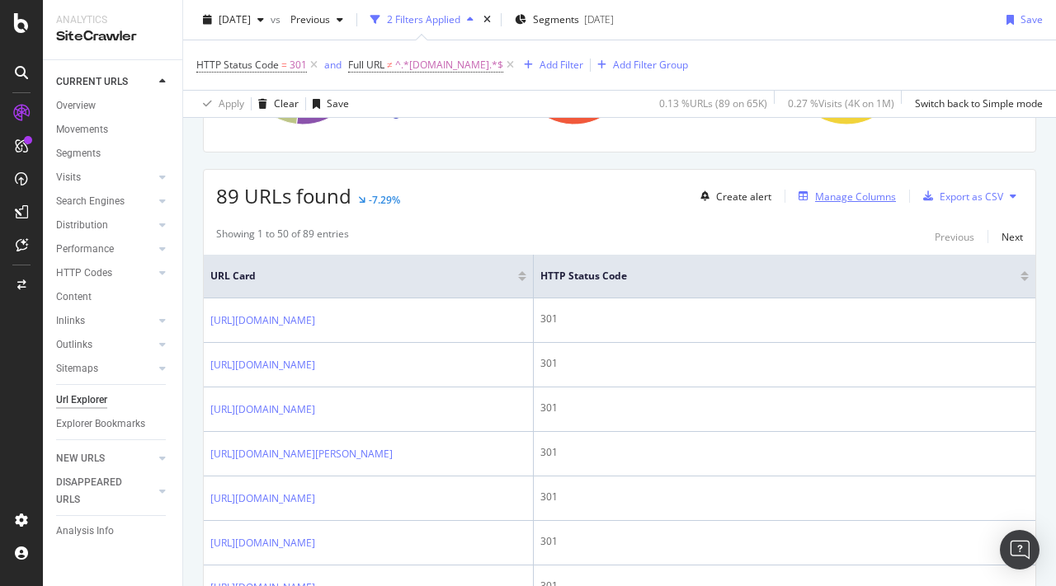
click at [850, 186] on button "Manage Columns" at bounding box center [844, 196] width 104 height 20
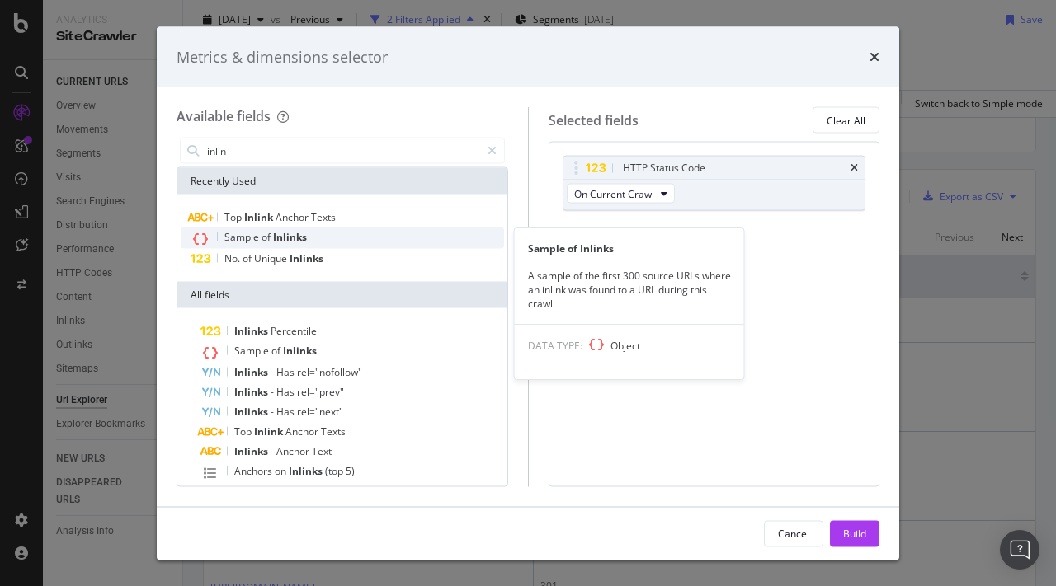
type input "inlin"
click at [265, 247] on div "Sample of Inlinks" at bounding box center [342, 238] width 323 height 21
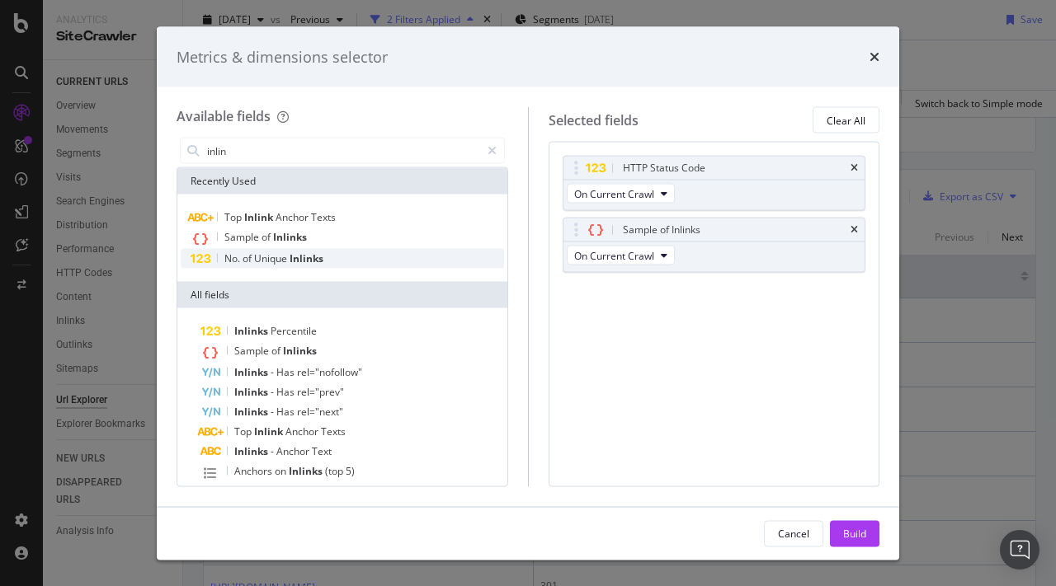
click at [266, 257] on span "Unique" at bounding box center [271, 259] width 35 height 14
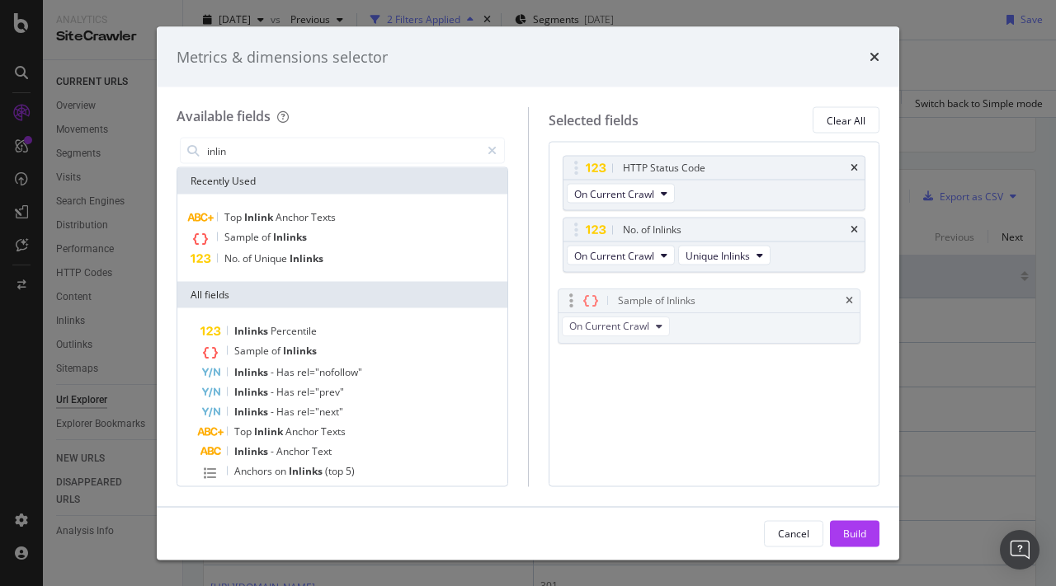
drag, startPoint x: 797, startPoint y: 235, endPoint x: 792, endPoint y: 306, distance: 71.1
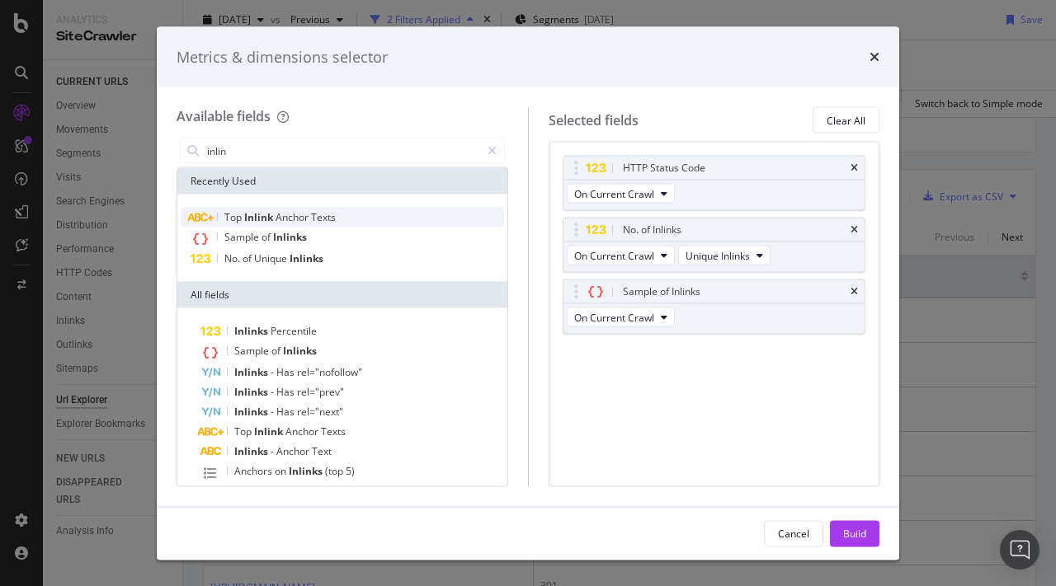
click at [339, 215] on div "Top Inlink Anchor Texts" at bounding box center [342, 218] width 323 height 20
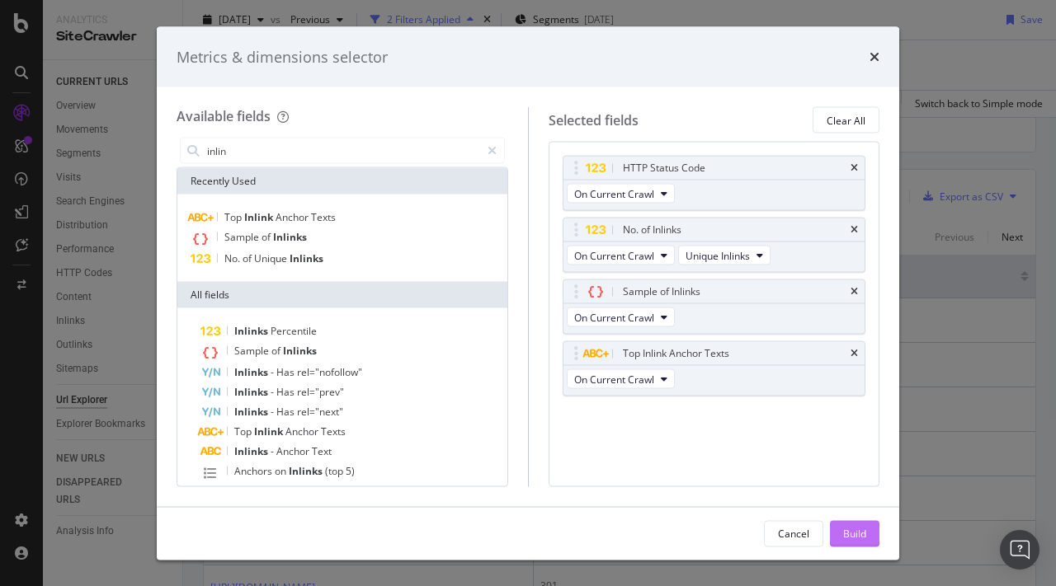
click at [846, 523] on div "Build" at bounding box center [854, 533] width 23 height 25
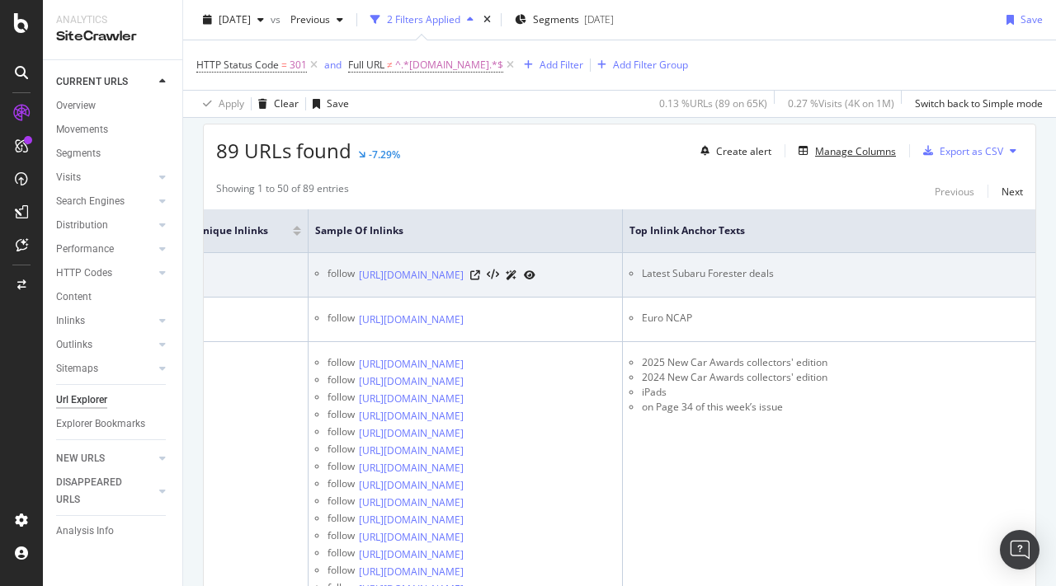
scroll to position [0, 691]
click at [480, 280] on icon at bounding box center [475, 276] width 10 height 10
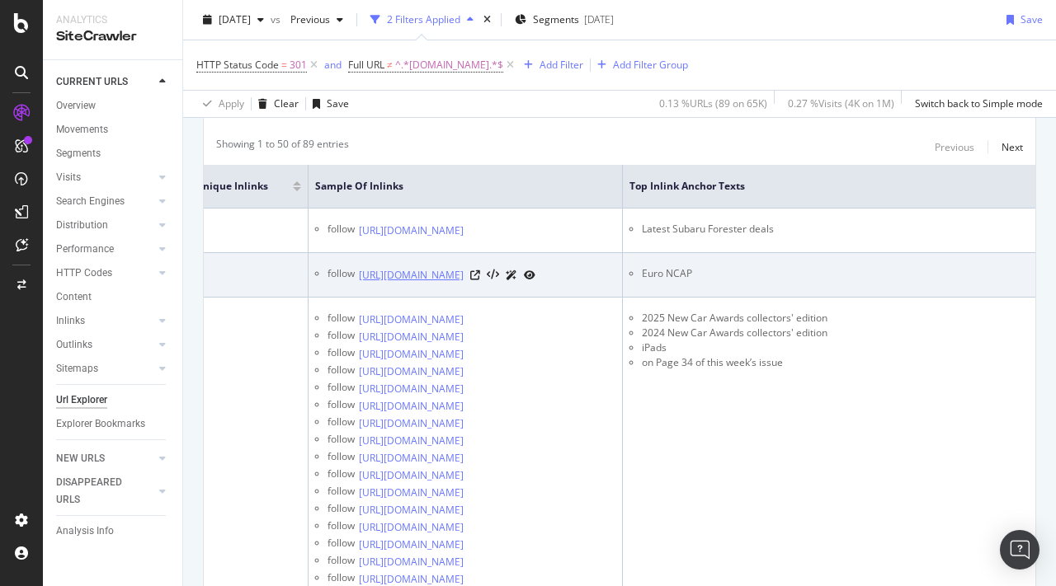
scroll to position [336, 0]
click at [480, 278] on icon at bounding box center [475, 273] width 10 height 10
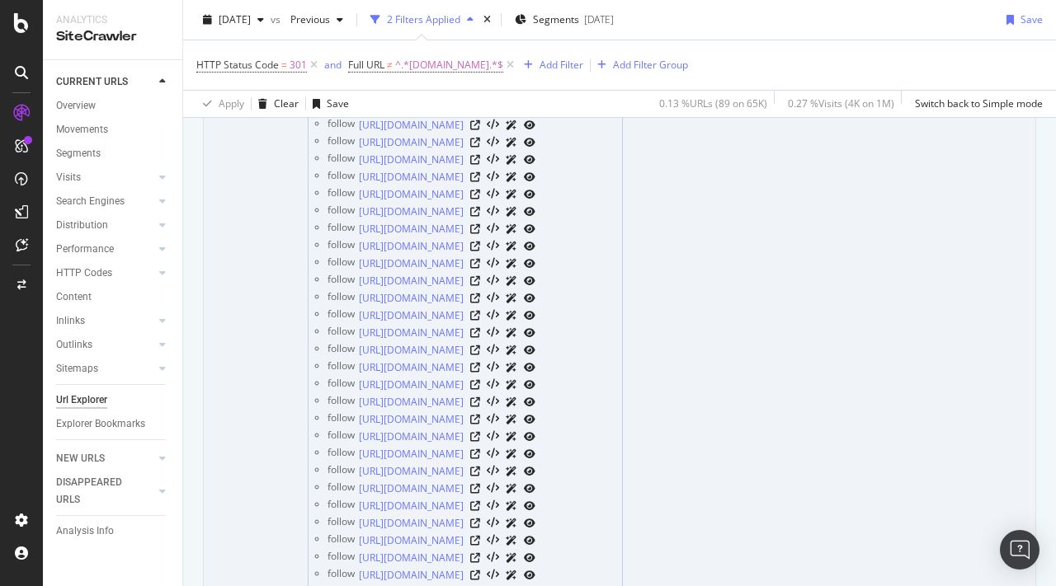
scroll to position [969, 0]
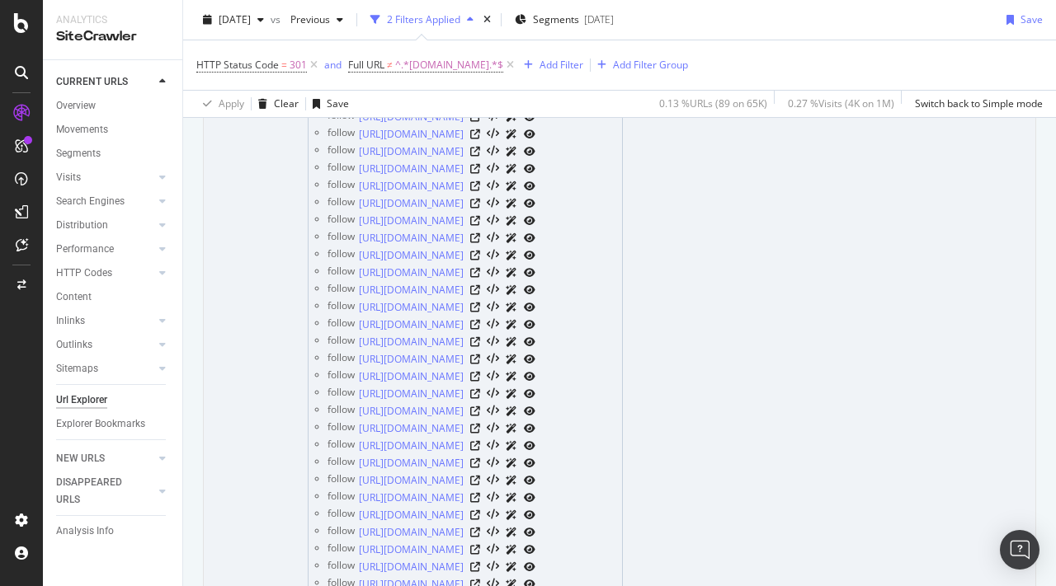
click at [308, 231] on td "60" at bounding box center [231, 195] width 153 height 1066
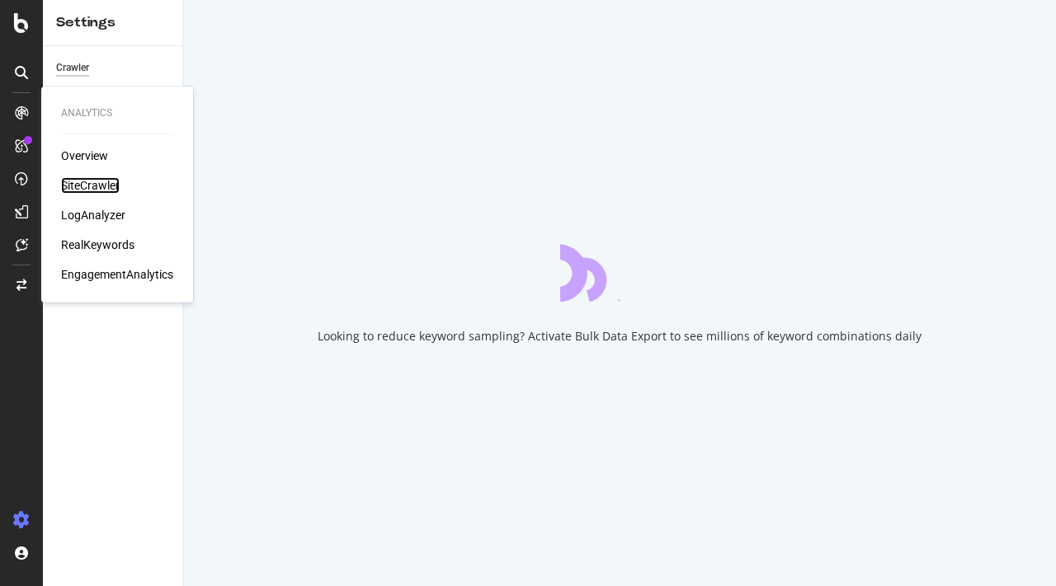
click at [99, 181] on div "SiteCrawler" at bounding box center [90, 185] width 59 height 16
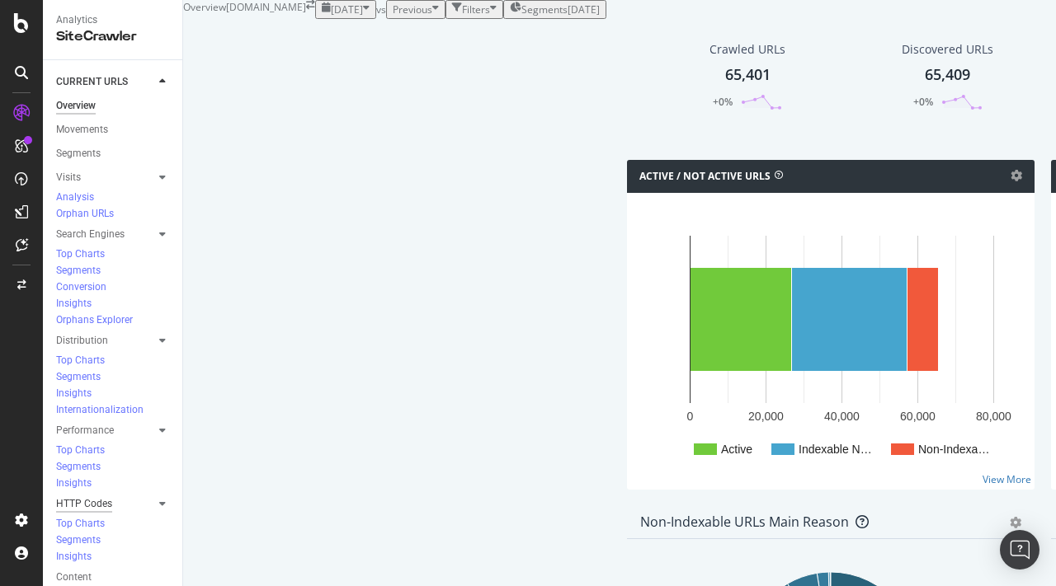
click at [97, 496] on div "HTTP Codes" at bounding box center [84, 504] width 56 height 17
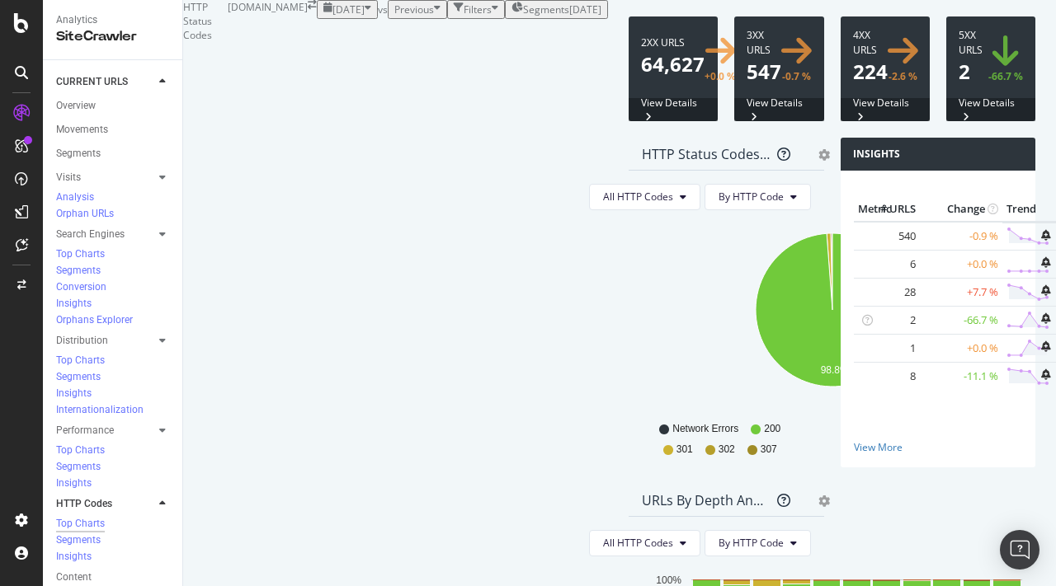
click at [818, 161] on icon "gear" at bounding box center [824, 155] width 12 height 12
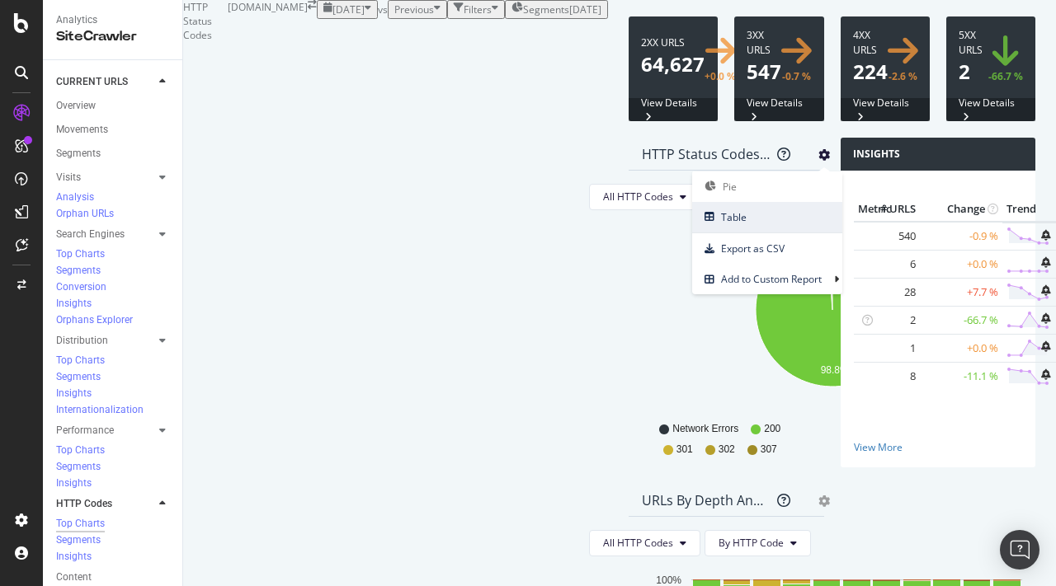
click at [692, 228] on span "Table" at bounding box center [767, 217] width 150 height 22
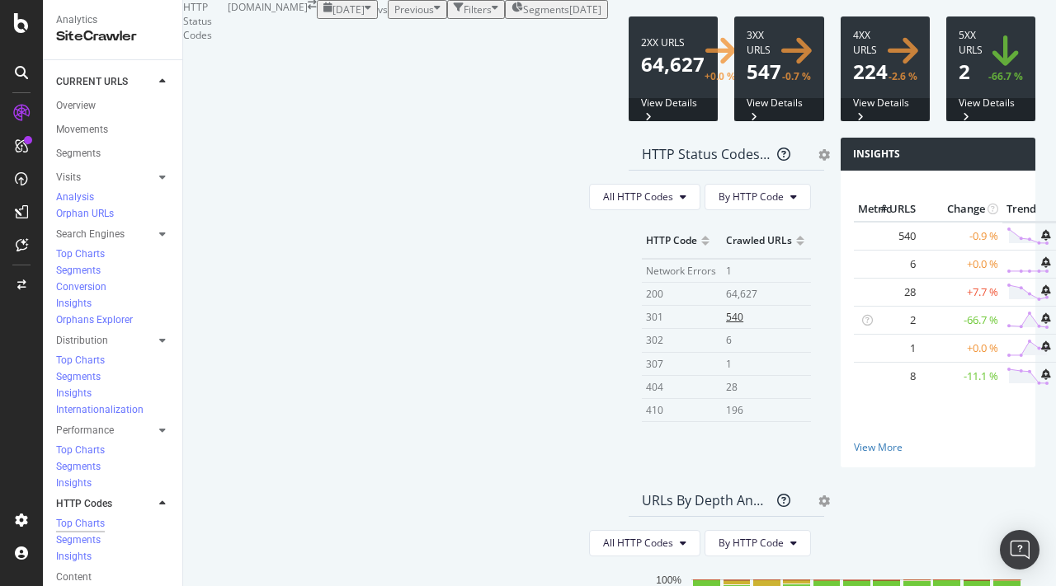
click at [722, 329] on td "540" at bounding box center [766, 317] width 88 height 23
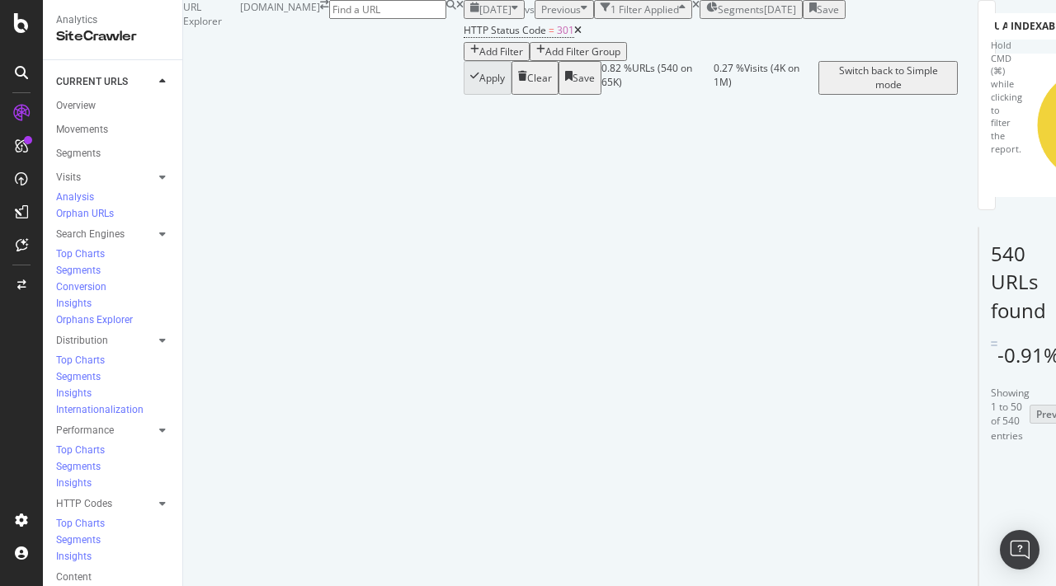
scroll to position [41, 0]
click at [479, 59] on div "Add Filter" at bounding box center [501, 52] width 44 height 14
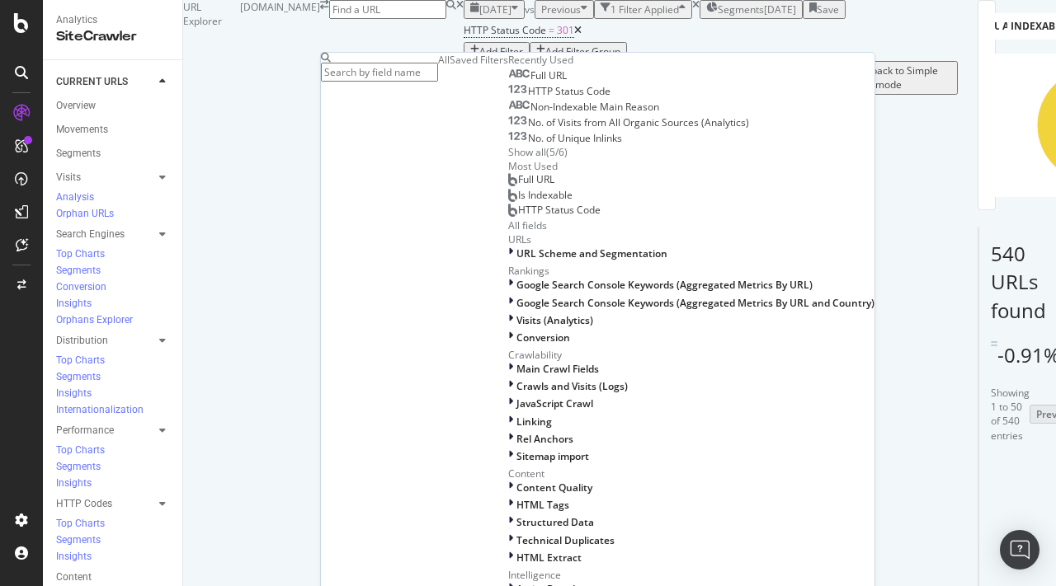
click at [508, 159] on div "Full URL HTTP Status Code Non-Indexable Main Reason No. of Visits from All Orga…" at bounding box center [691, 113] width 366 height 92
click at [530, 82] on span "Full URL" at bounding box center [548, 75] width 36 height 14
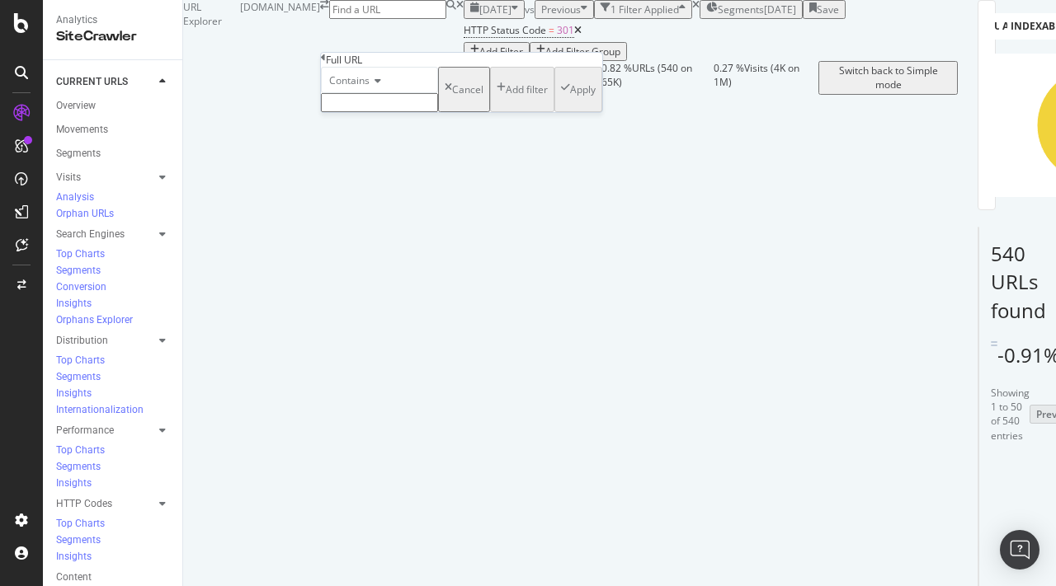
click at [363, 93] on div "Contains" at bounding box center [379, 80] width 117 height 26
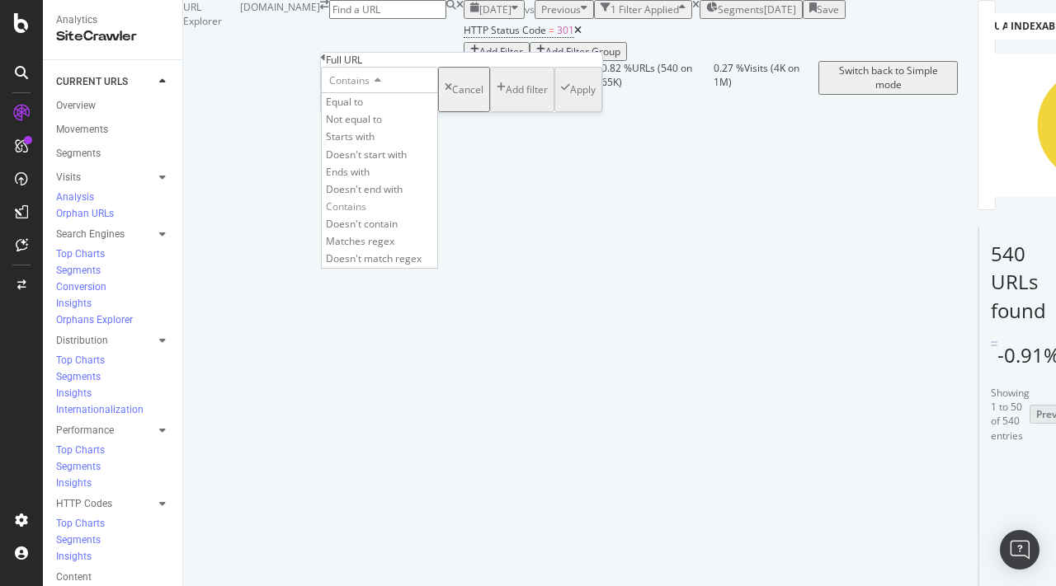
click at [425, 93] on div "Contains" at bounding box center [379, 80] width 117 height 26
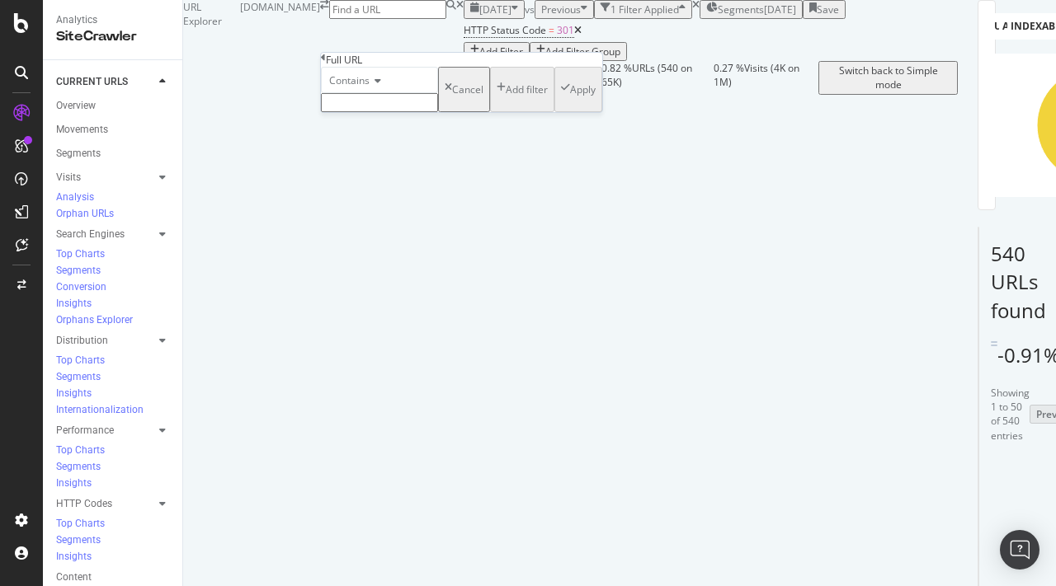
click at [400, 112] on input "text" at bounding box center [379, 102] width 117 height 19
type input "marketplace.auto"
click at [570, 101] on div "Apply" at bounding box center [583, 94] width 26 height 14
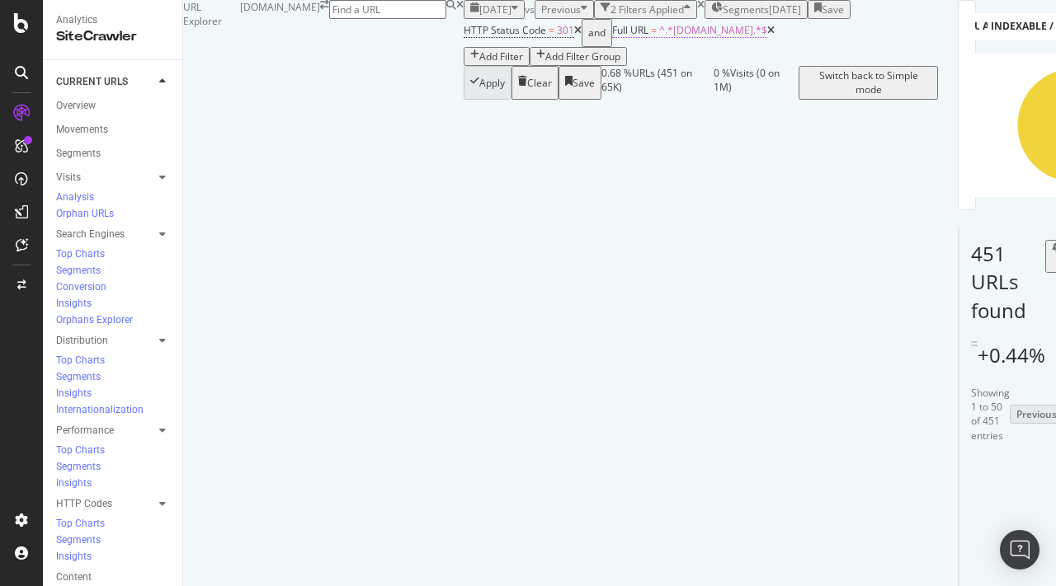
click at [659, 37] on span "^.*marketplace.auto.*$" at bounding box center [713, 30] width 108 height 14
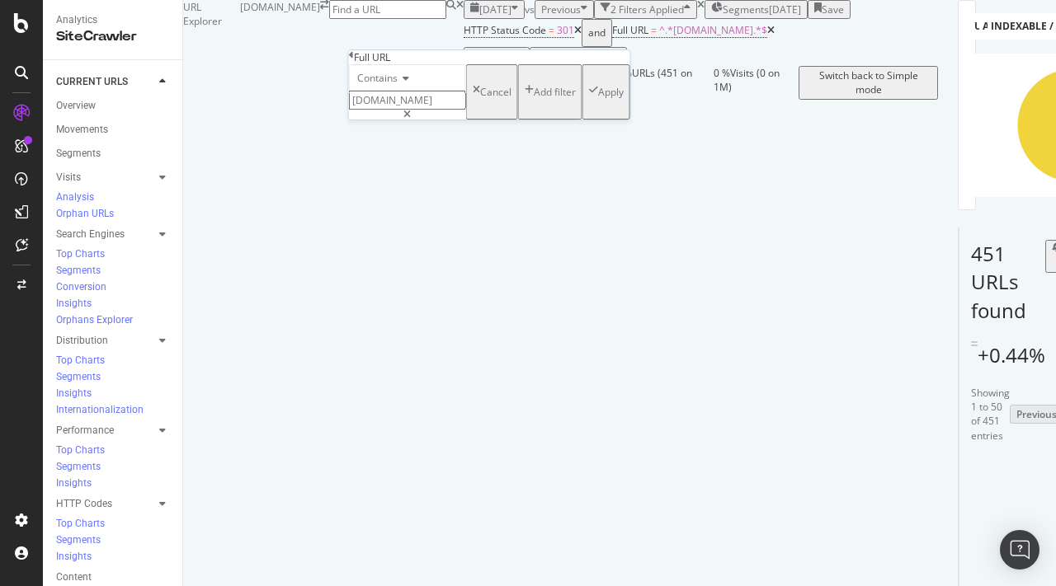
click at [409, 83] on icon at bounding box center [404, 78] width 12 height 10
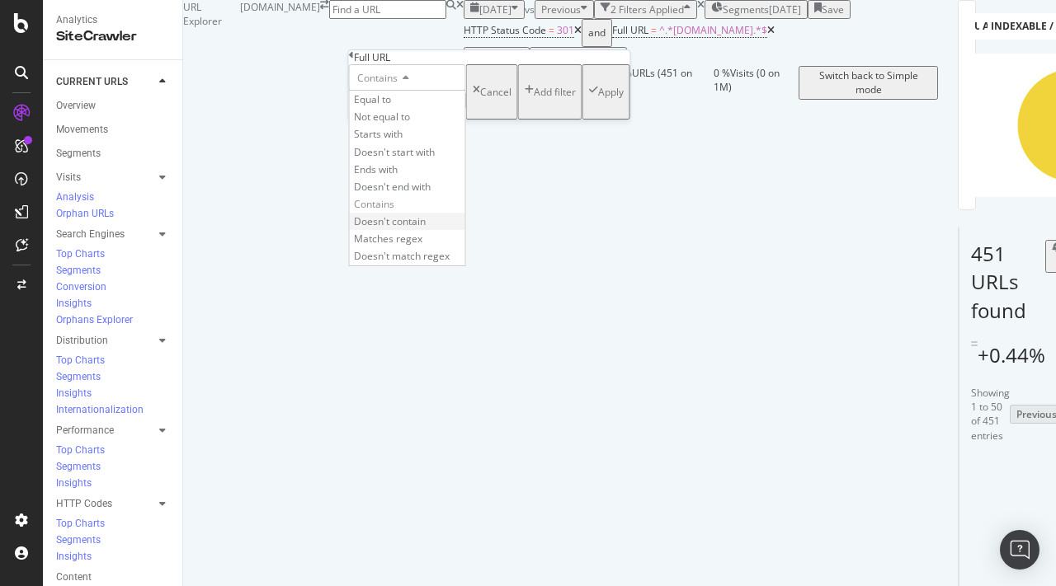
click at [426, 228] on span "Doesn't contain" at bounding box center [390, 221] width 72 height 14
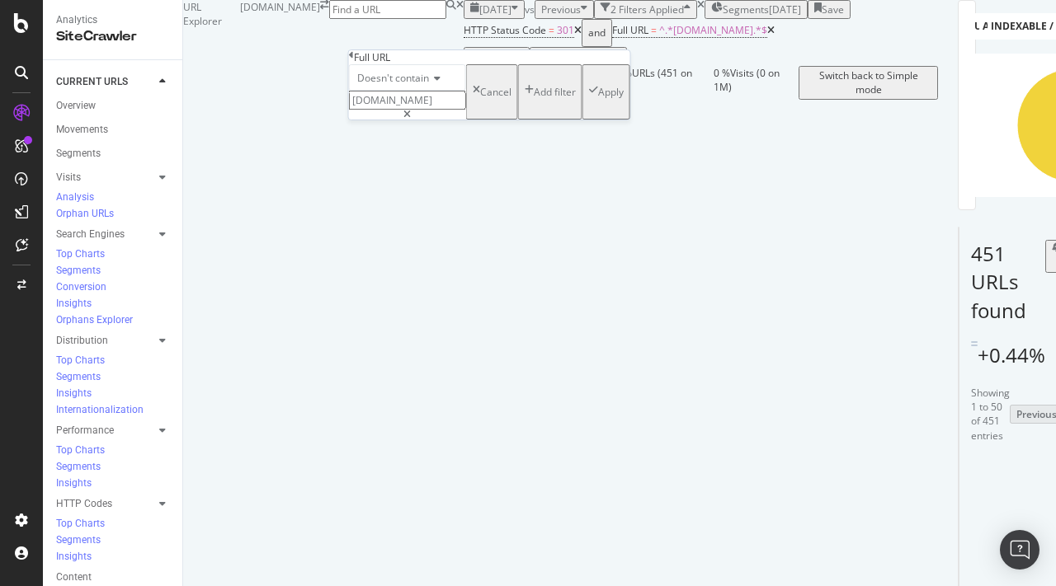
click at [598, 99] on div "Apply" at bounding box center [611, 92] width 26 height 14
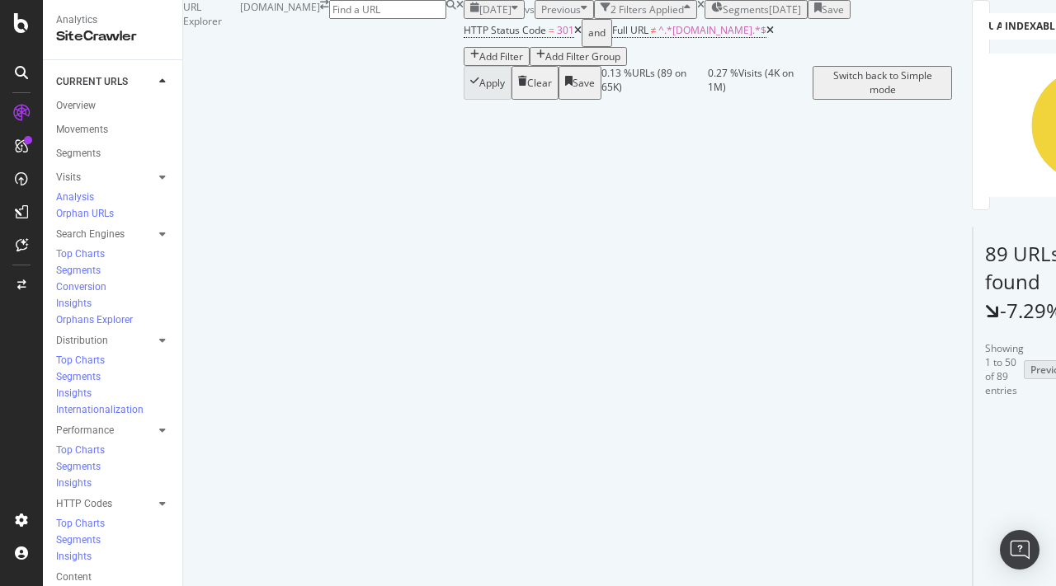
scroll to position [281, 0]
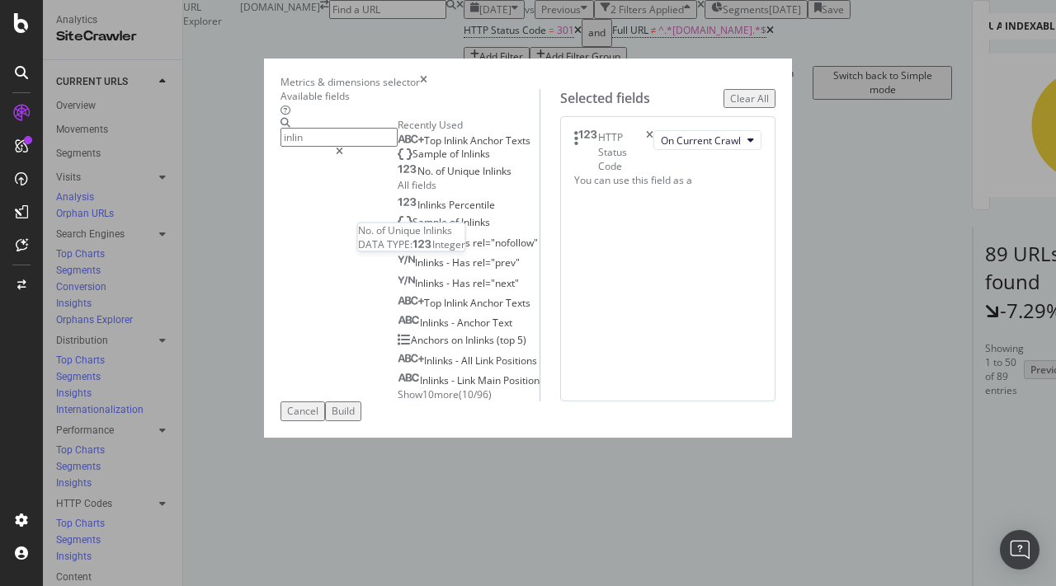
type input "inlin"
click at [447, 178] on span "Unique" at bounding box center [464, 171] width 35 height 14
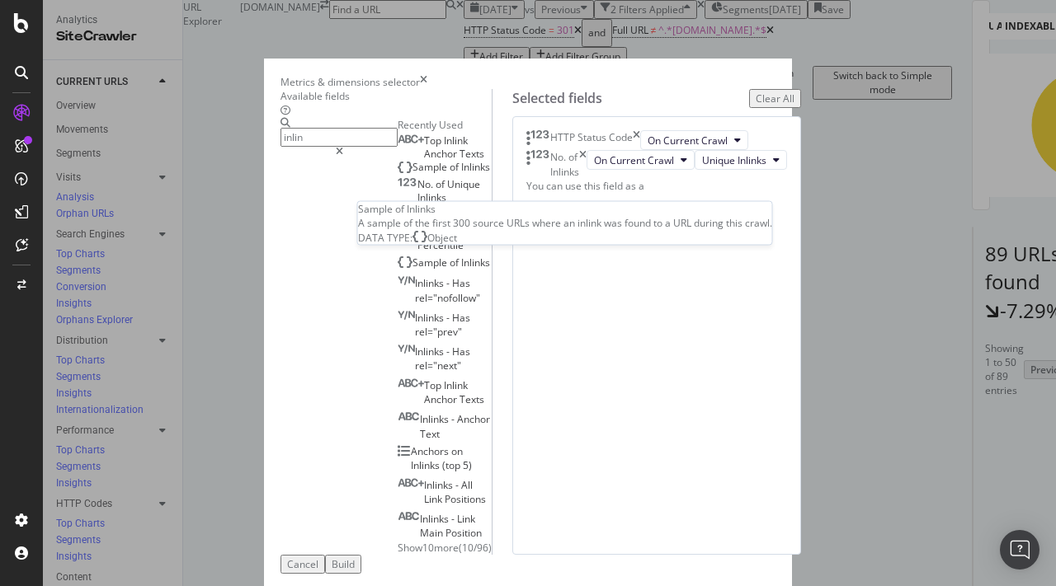
click at [461, 174] on span "Inlinks" at bounding box center [475, 167] width 29 height 14
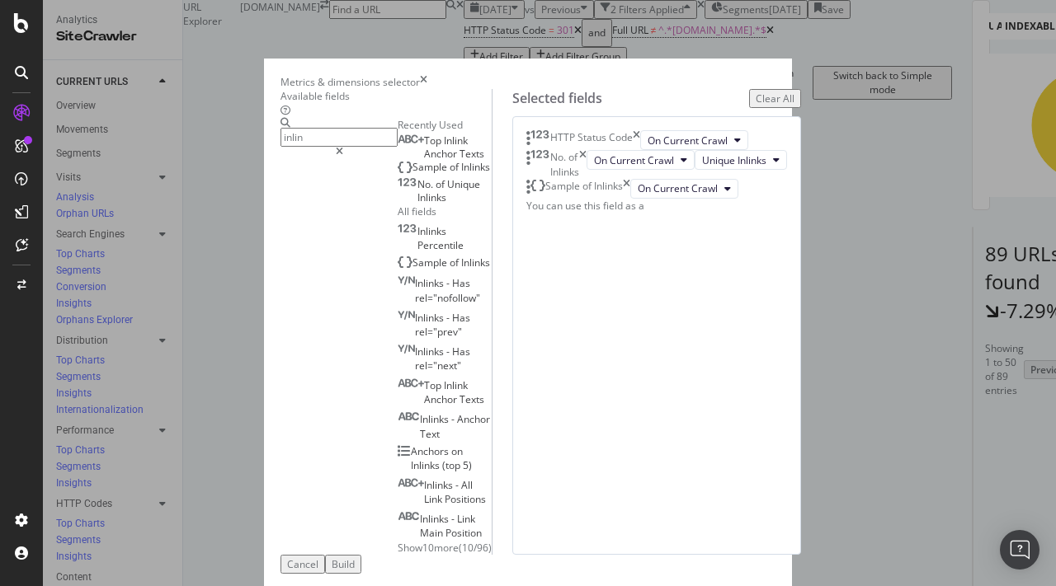
click at [424, 161] on span "Anchor" at bounding box center [441, 154] width 35 height 14
click at [640, 150] on icon "times" at bounding box center [636, 140] width 7 height 20
click at [355, 558] on div "Build" at bounding box center [343, 565] width 23 height 14
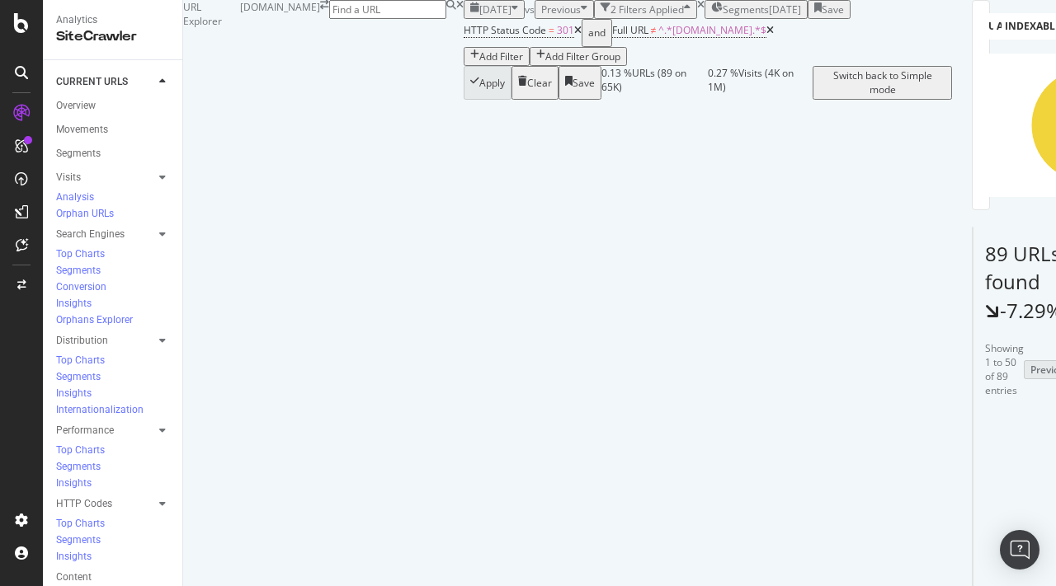
scroll to position [0, 455]
